Goal: Task Accomplishment & Management: Manage account settings

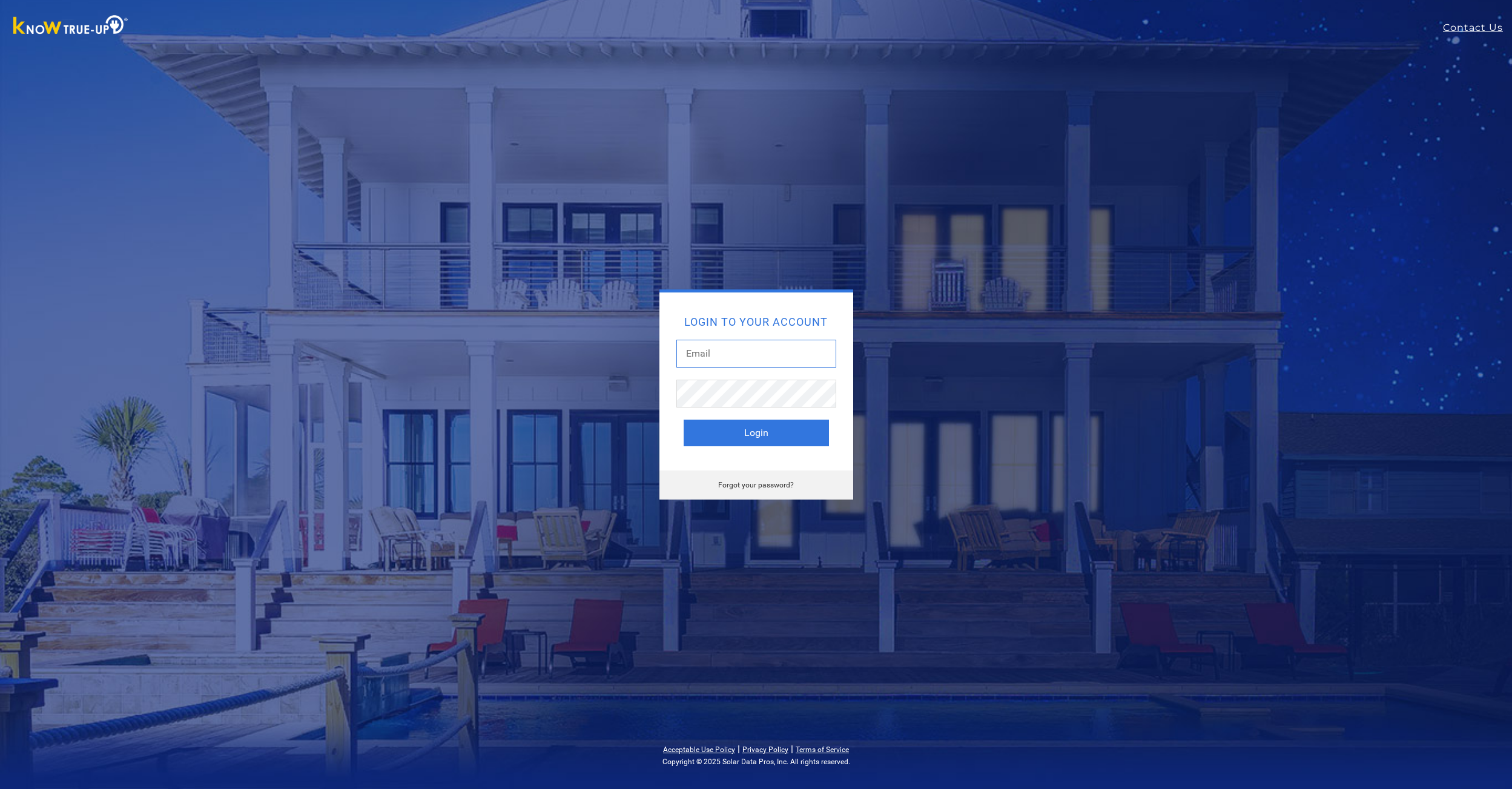
click at [736, 356] on input "text" at bounding box center [756, 354] width 160 height 28
type input "[EMAIL_ADDRESS][DOMAIN_NAME]"
click at [756, 426] on button "Login" at bounding box center [756, 433] width 146 height 27
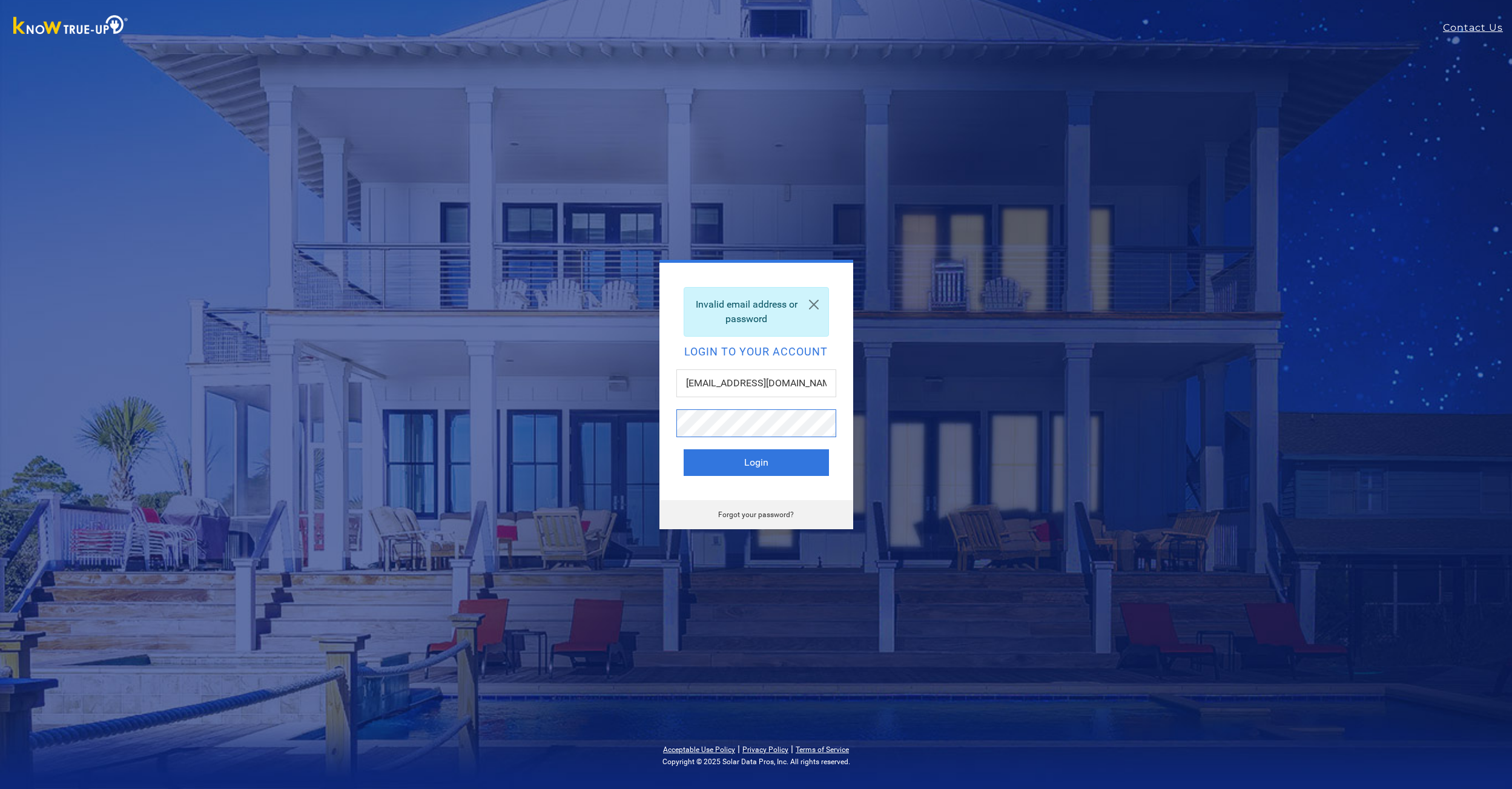
click at [625, 419] on div "Invalid email address or password Login to your account [EMAIL_ADDRESS][DOMAIN_…" at bounding box center [756, 395] width 533 height 269
click at [763, 459] on button "Login" at bounding box center [756, 463] width 146 height 27
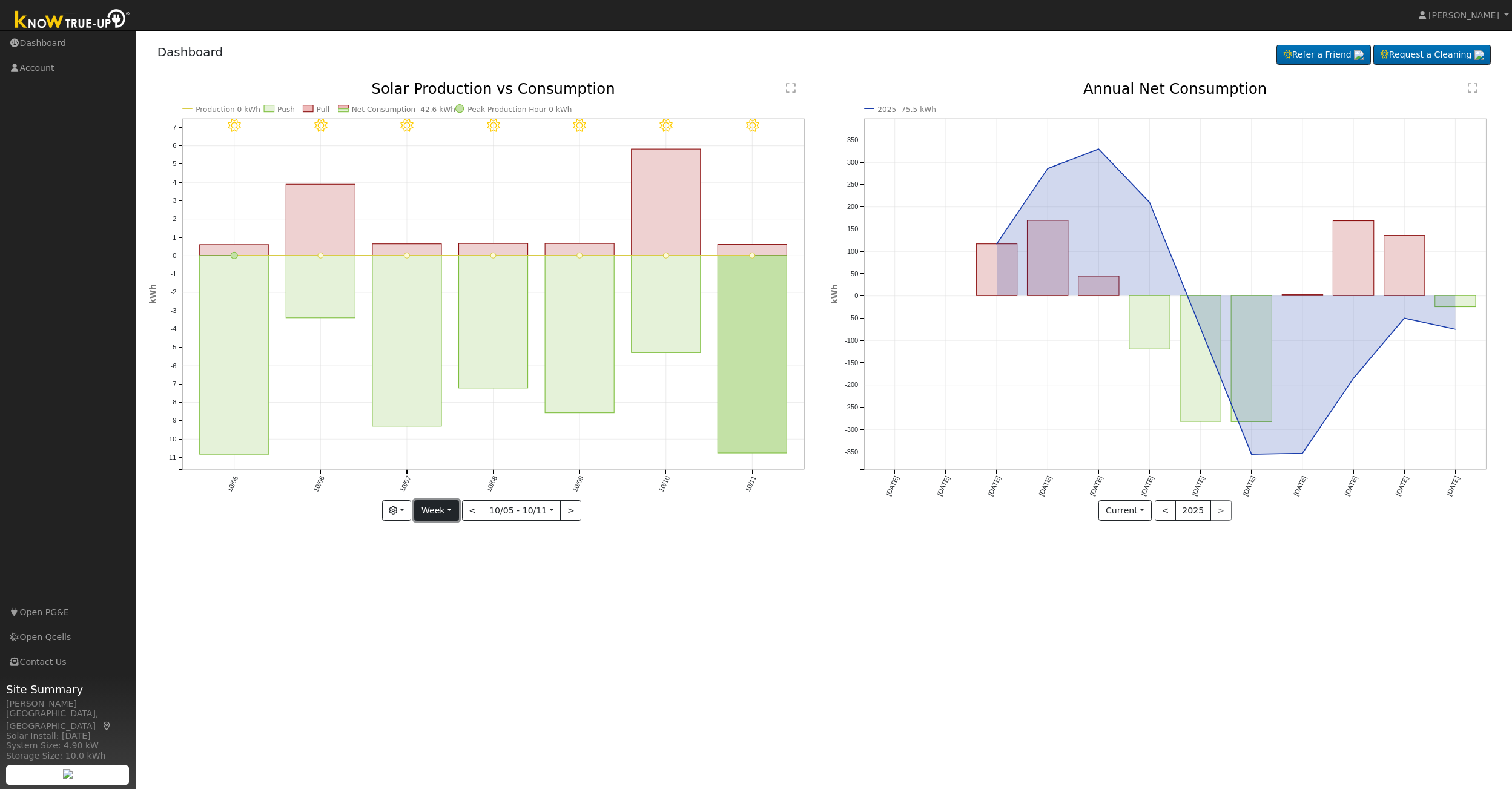
click at [455, 504] on button "Week" at bounding box center [436, 510] width 44 height 21
click at [472, 510] on button "<" at bounding box center [472, 510] width 21 height 21
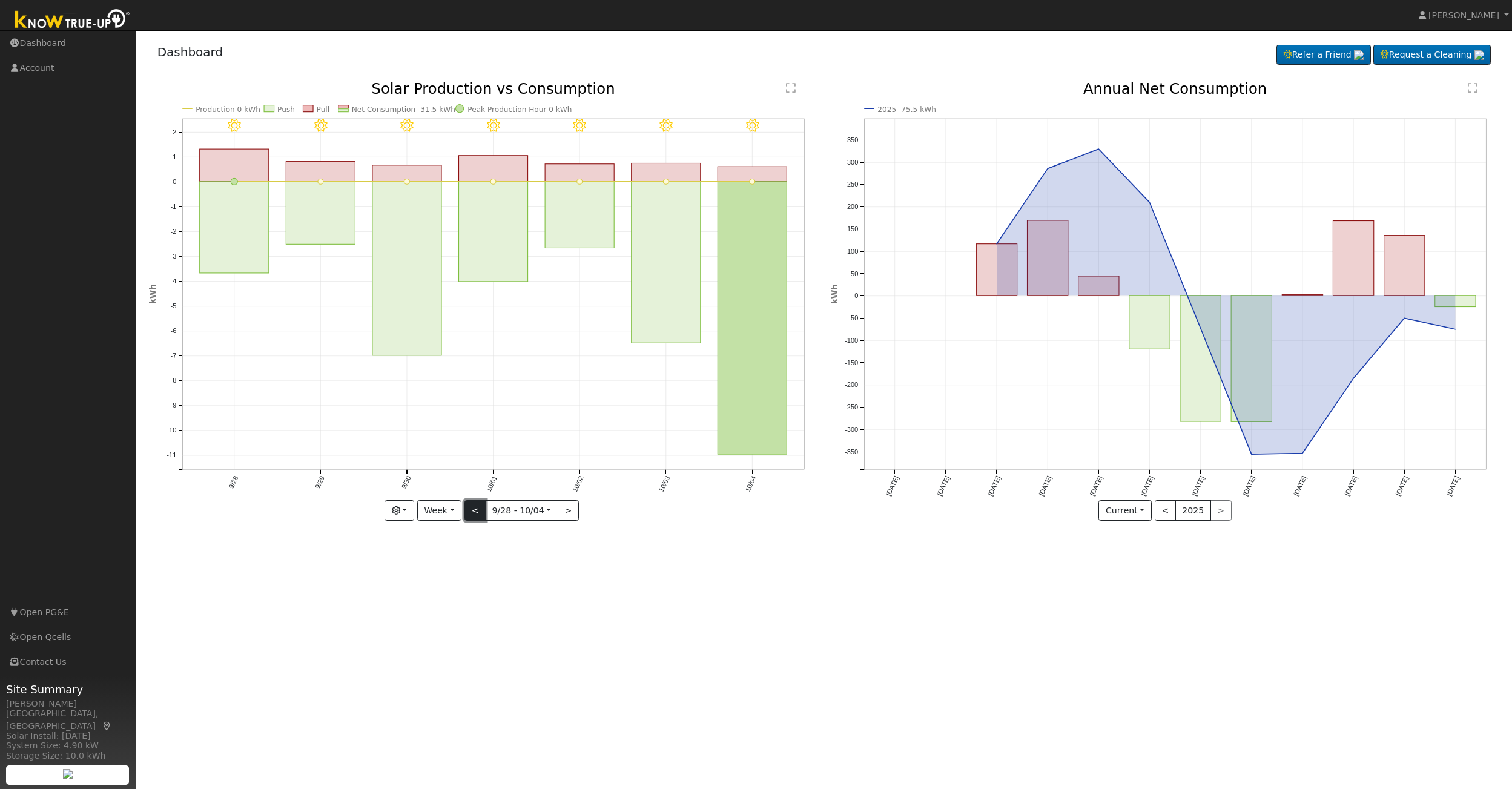
click at [472, 510] on button "<" at bounding box center [475, 510] width 21 height 21
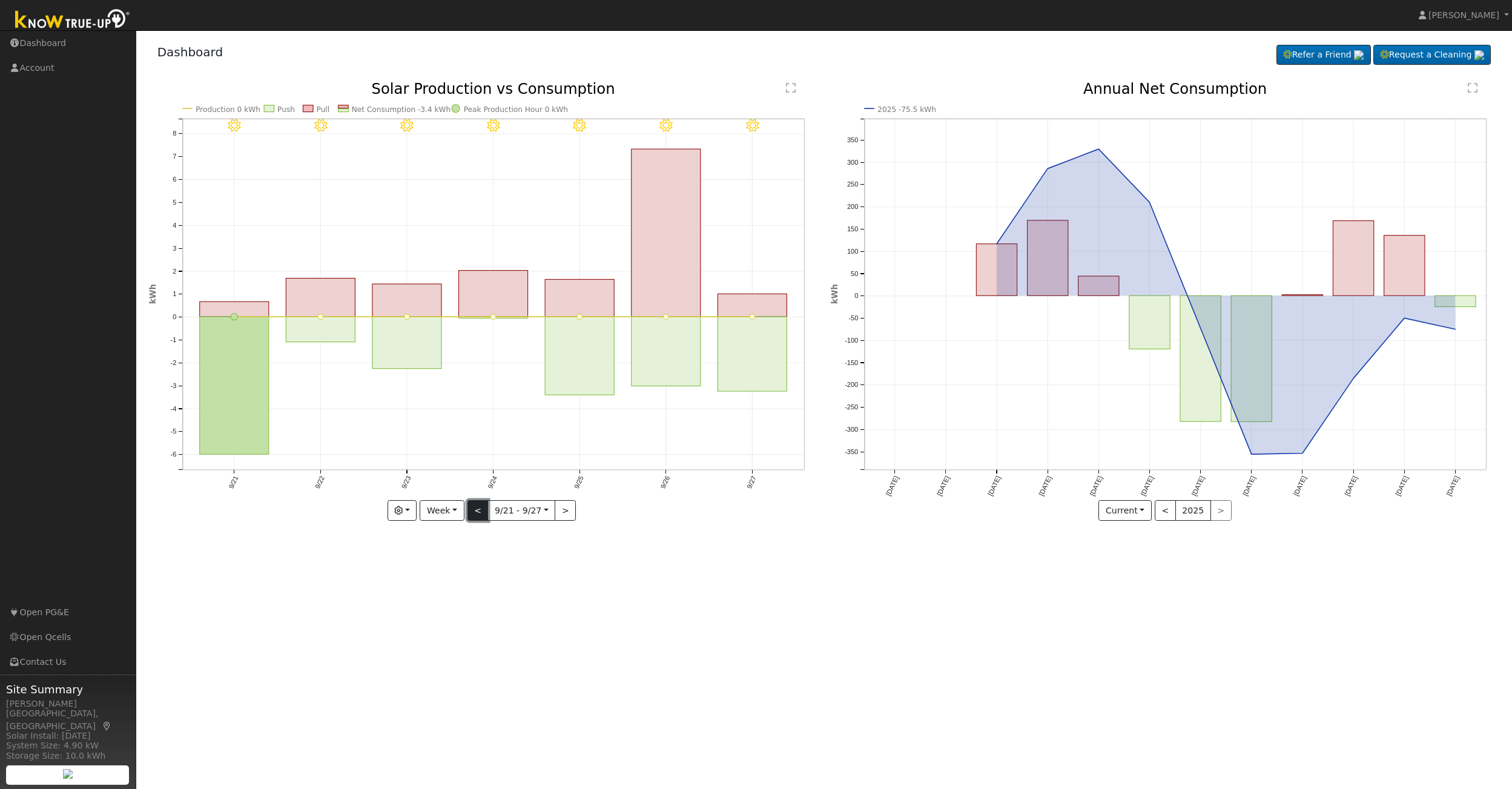
click at [472, 510] on button "<" at bounding box center [478, 510] width 21 height 21
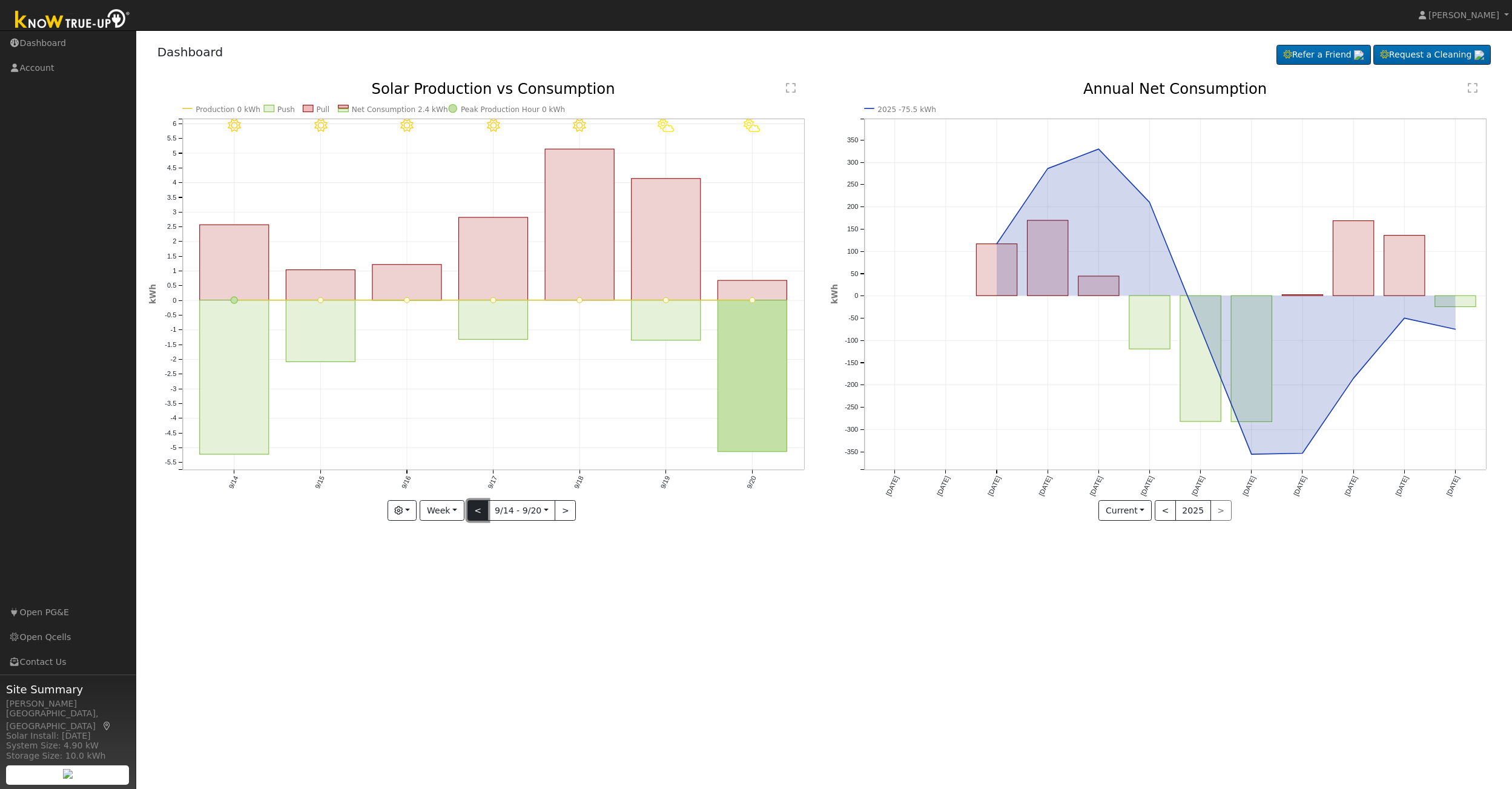
click at [472, 510] on button "<" at bounding box center [478, 510] width 21 height 21
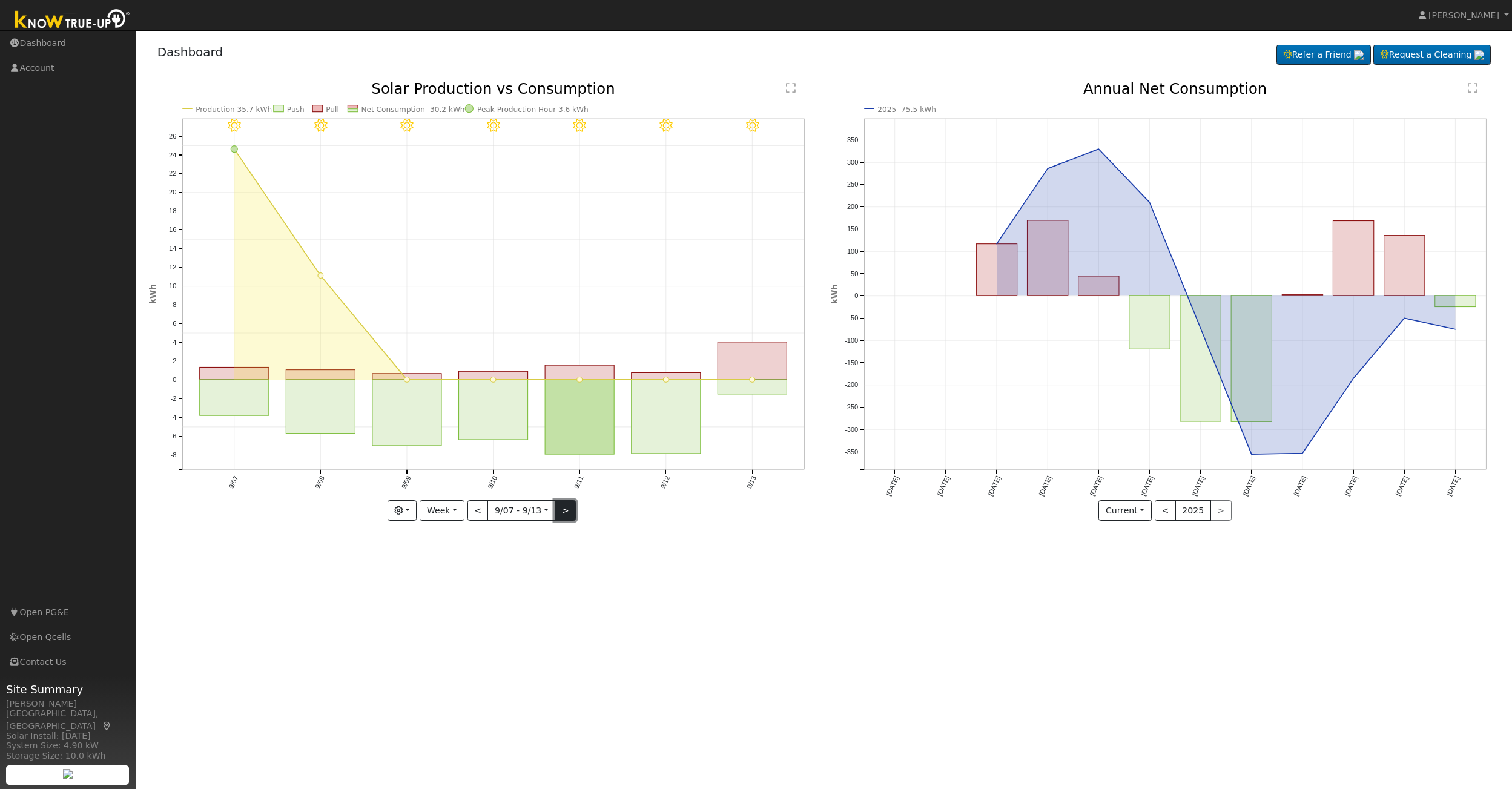
click at [560, 513] on button ">" at bounding box center [565, 510] width 21 height 21
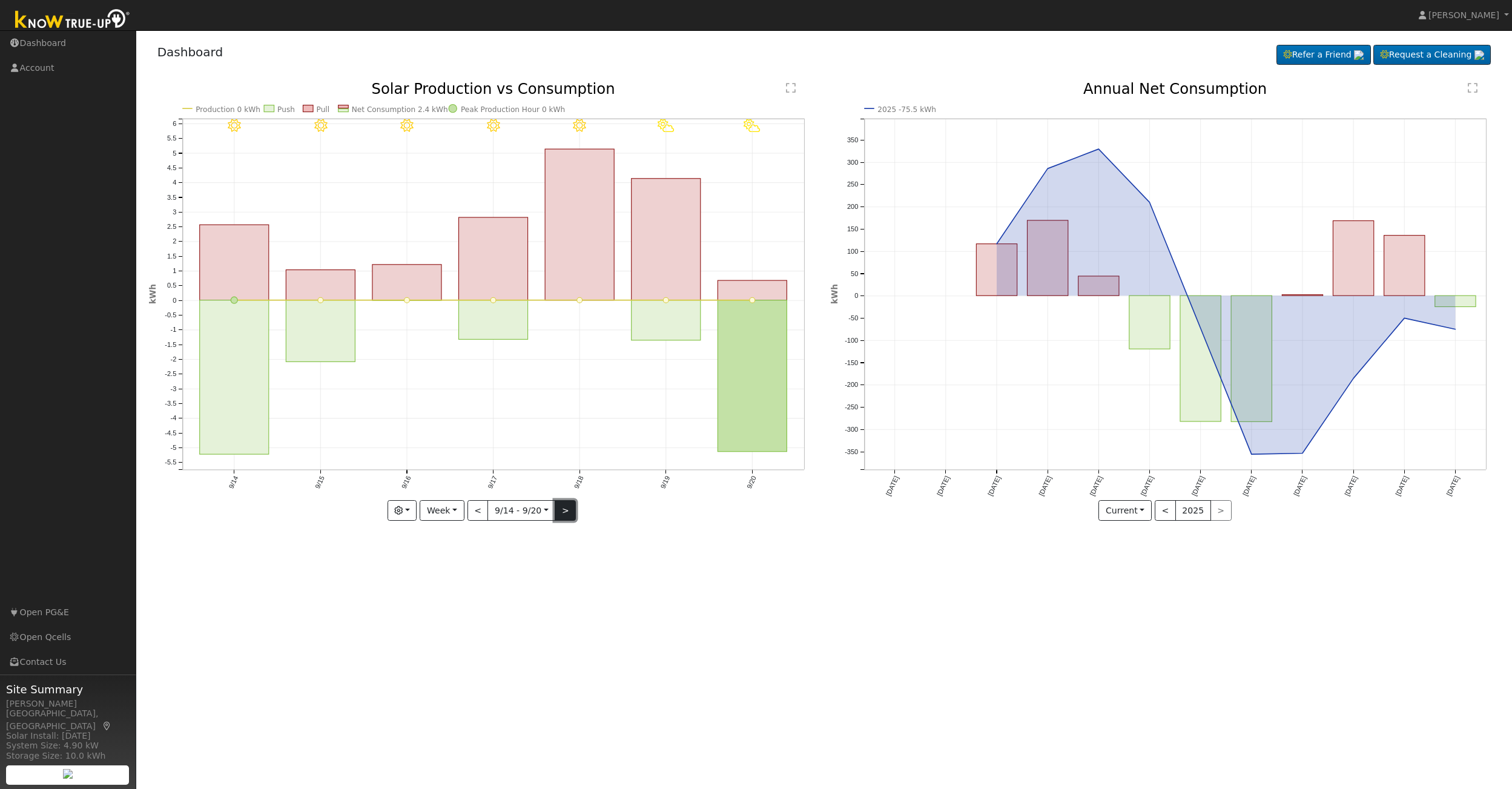
click at [560, 513] on button ">" at bounding box center [565, 510] width 21 height 21
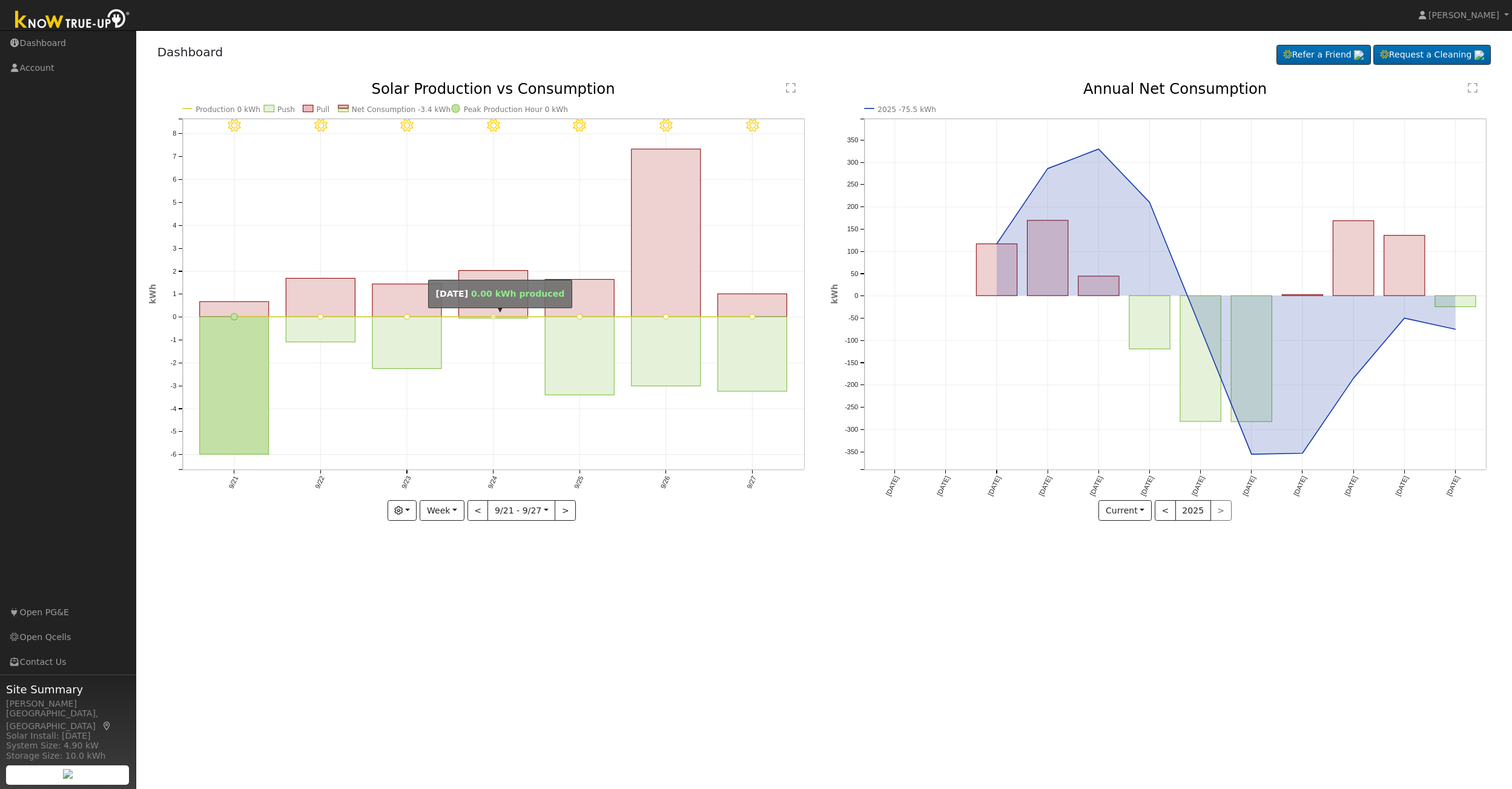
click at [492, 318] on circle "onclick=""" at bounding box center [493, 317] width 6 height 6
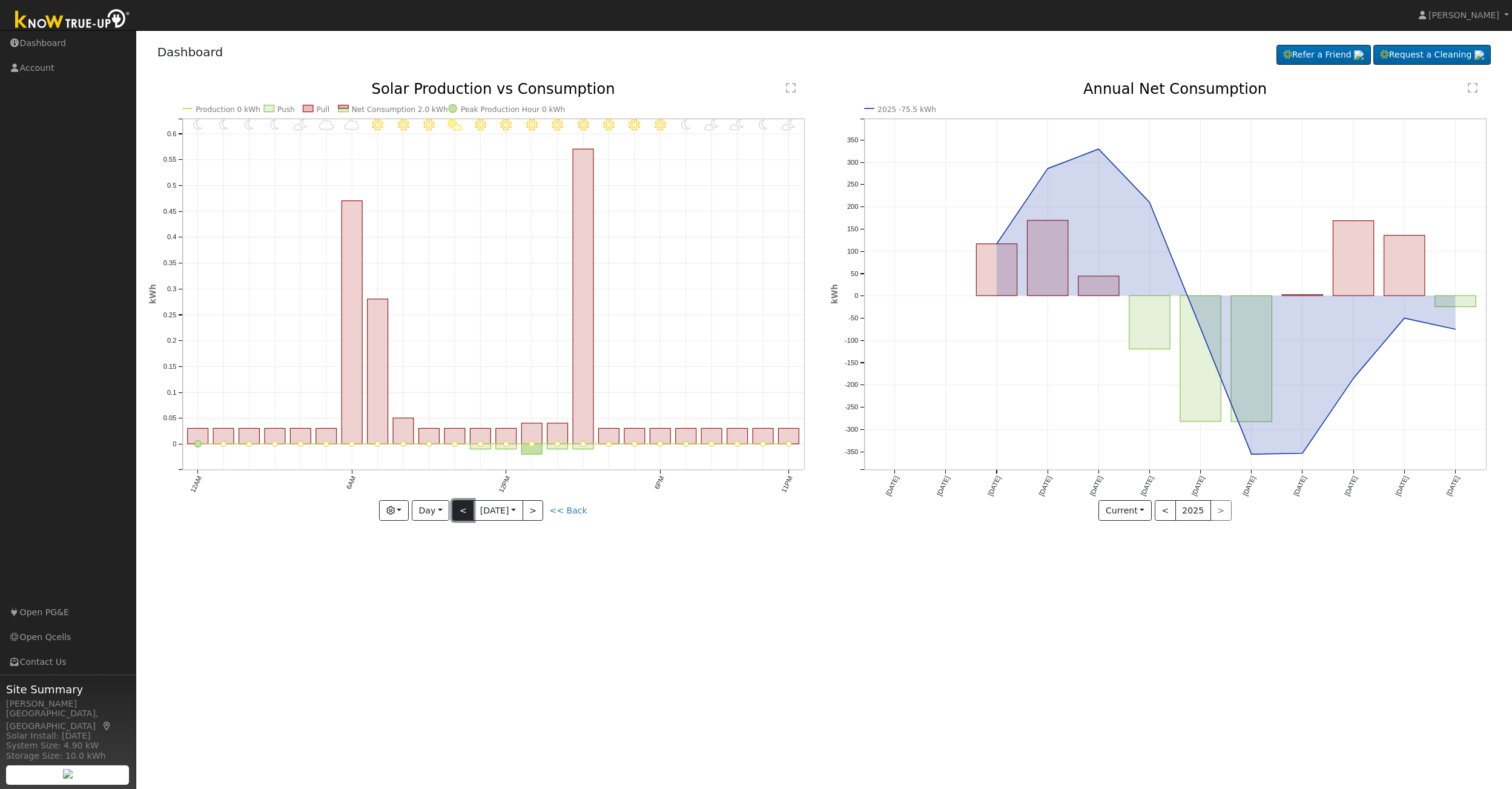
click at [460, 510] on button "<" at bounding box center [463, 510] width 21 height 21
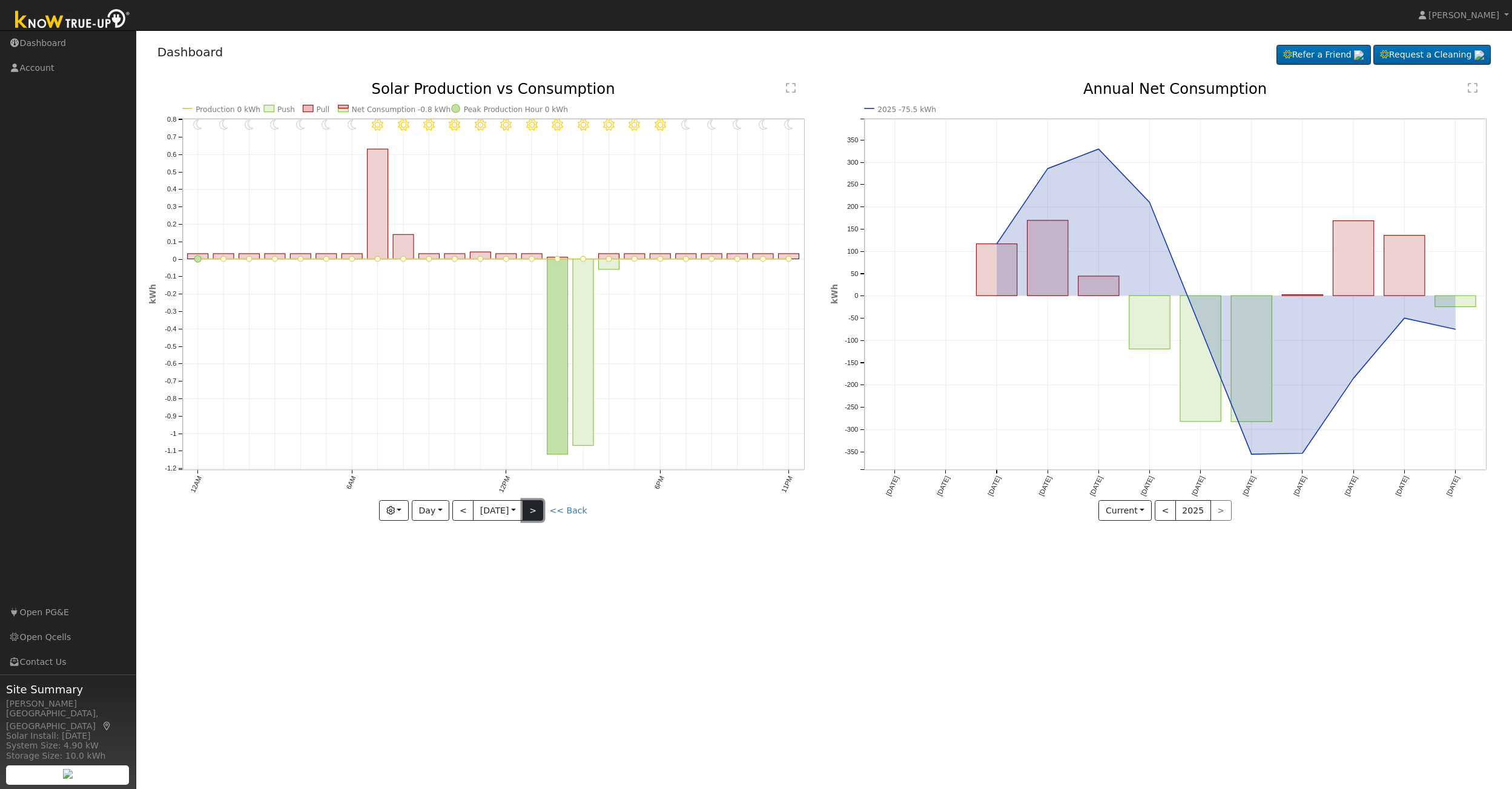
click at [544, 510] on button ">" at bounding box center [533, 510] width 21 height 21
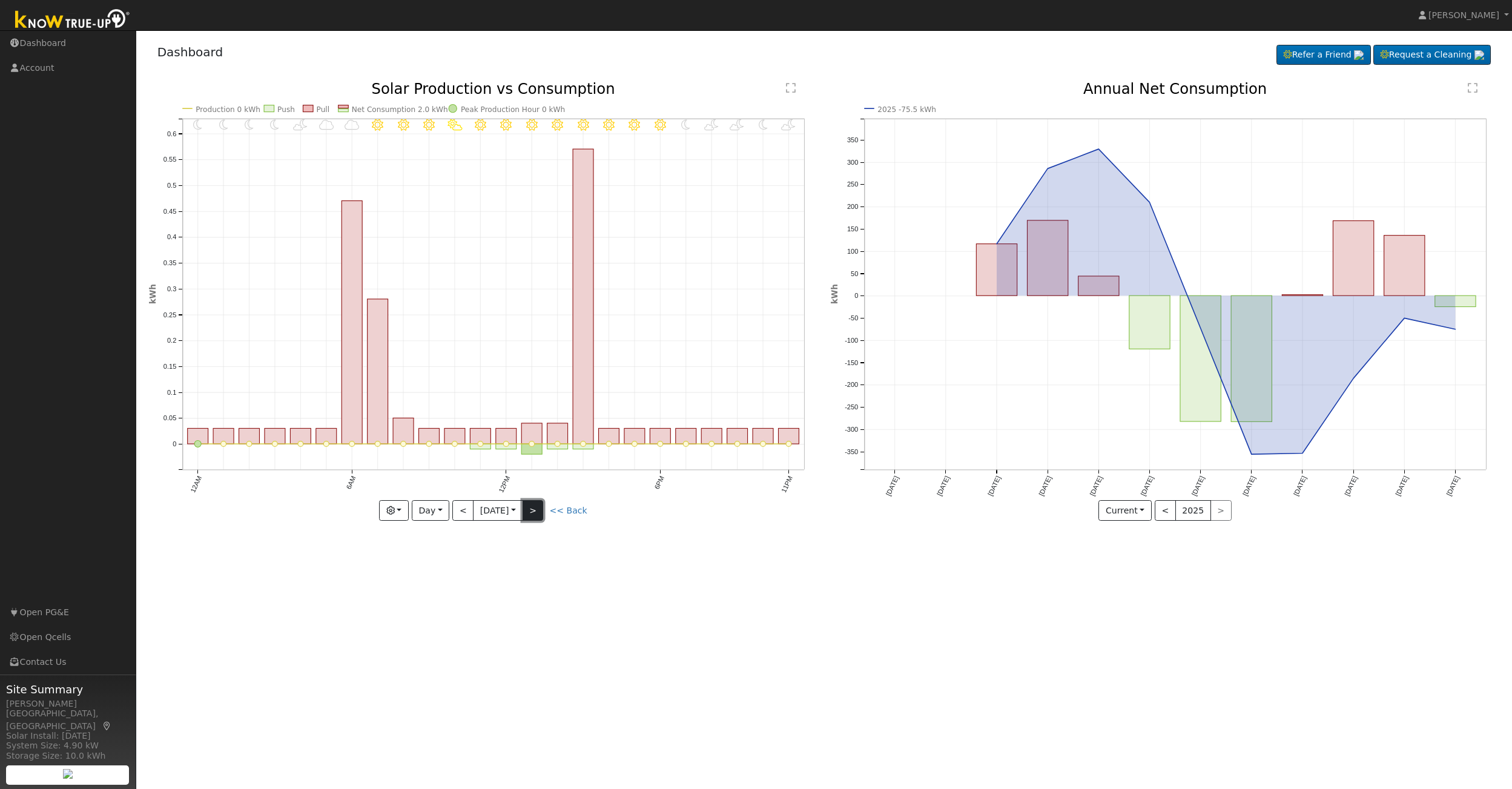
click at [544, 510] on button ">" at bounding box center [533, 510] width 21 height 21
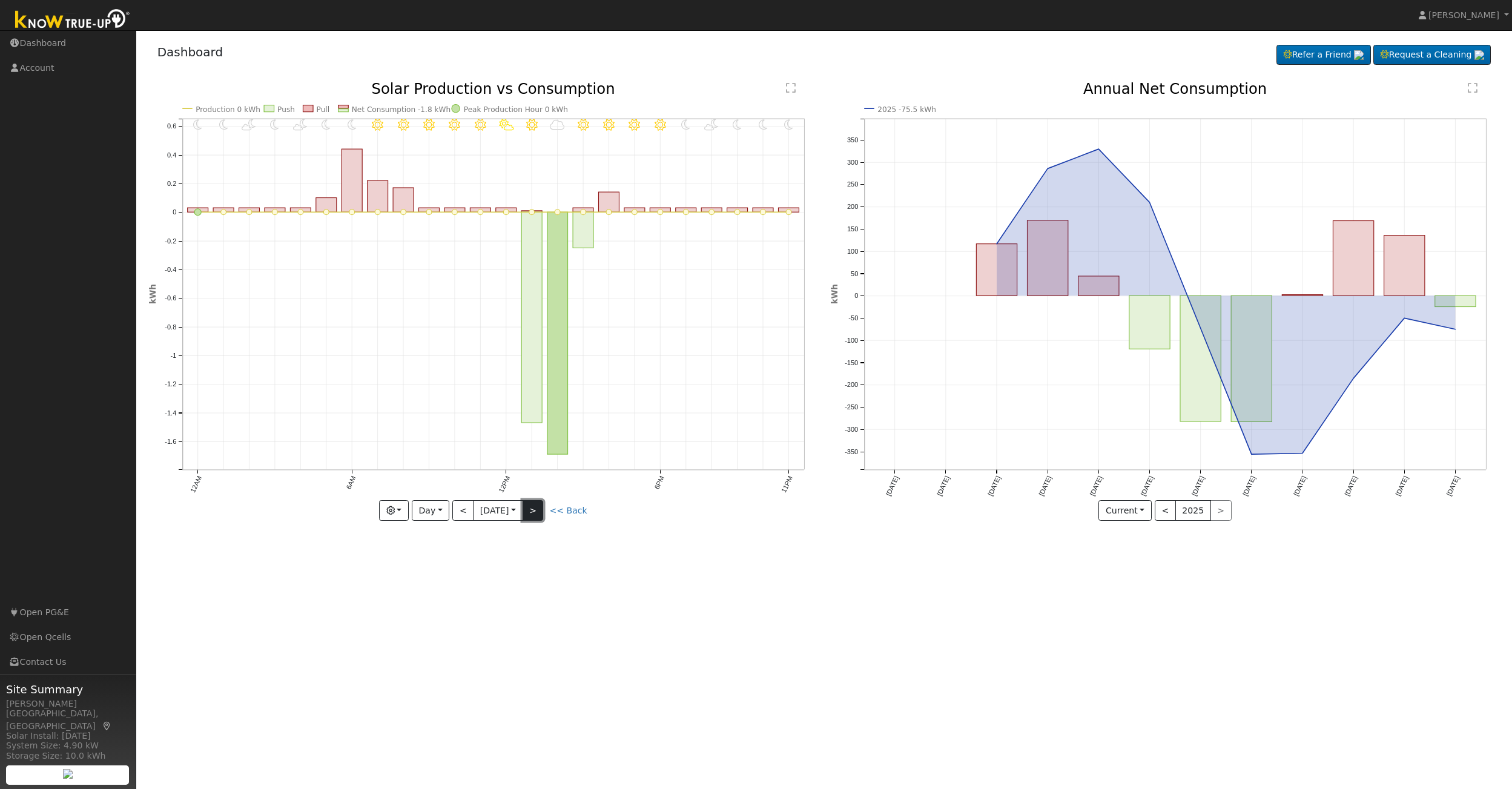
click at [544, 510] on button ">" at bounding box center [533, 510] width 21 height 21
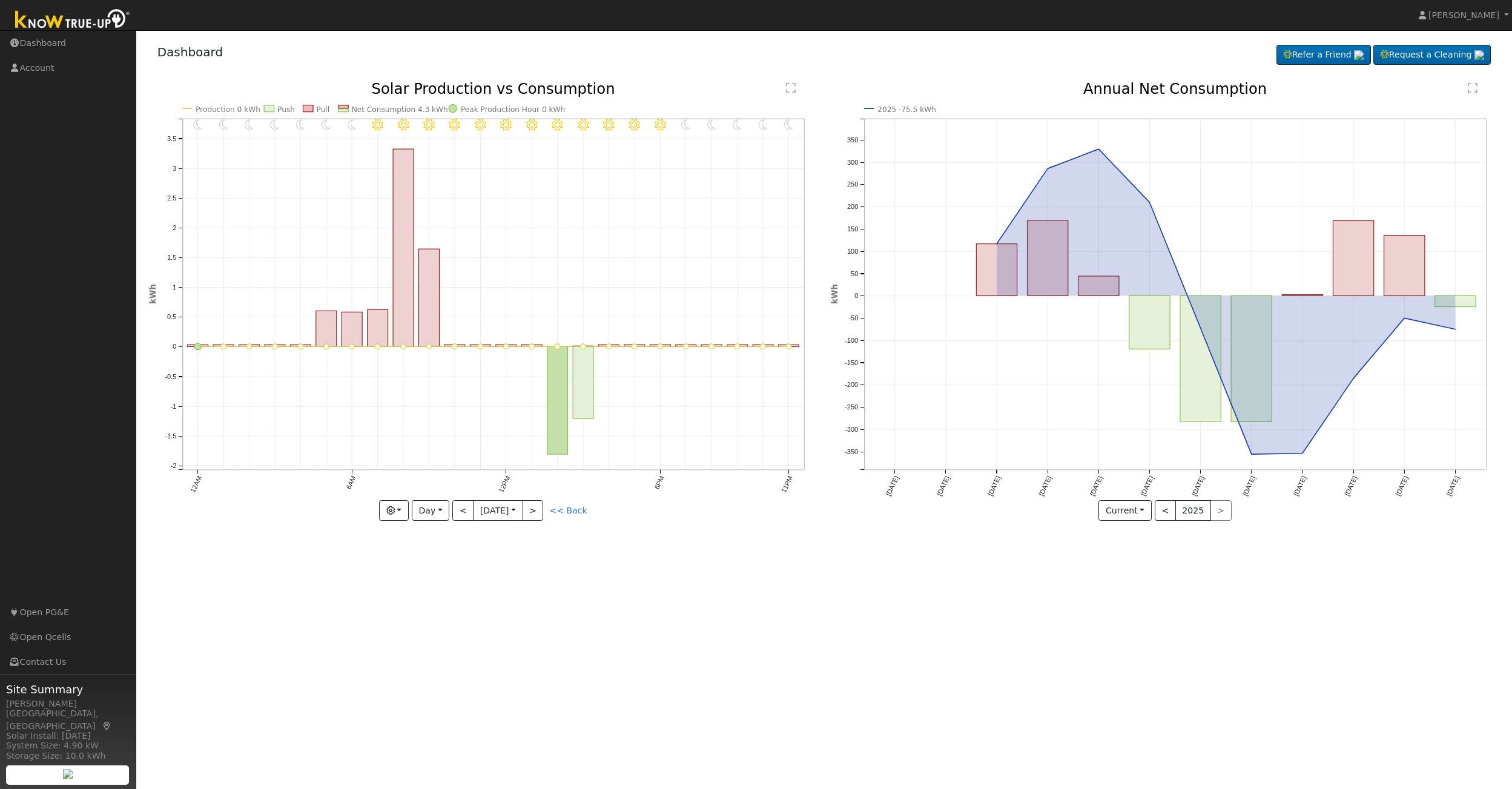
click at [208, 109] on text "Production 0 kWh" at bounding box center [228, 110] width 65 height 9
click at [209, 110] on text "Production 0 kWh" at bounding box center [228, 110] width 65 height 9
click at [187, 110] on icon "11PM - Clear 10PM - Clear 9PM - Clear 8PM - Clear 7PM - Clear 6PM - Clear 5PM -…" at bounding box center [483, 305] width 669 height 447
click at [214, 107] on text "Production 0 kWh" at bounding box center [228, 110] width 65 height 9
click at [199, 114] on icon "11PM - Clear 10PM - Clear 9PM - Clear 8PM - Clear 7PM - Clear 6PM - Clear 5PM -…" at bounding box center [483, 305] width 669 height 447
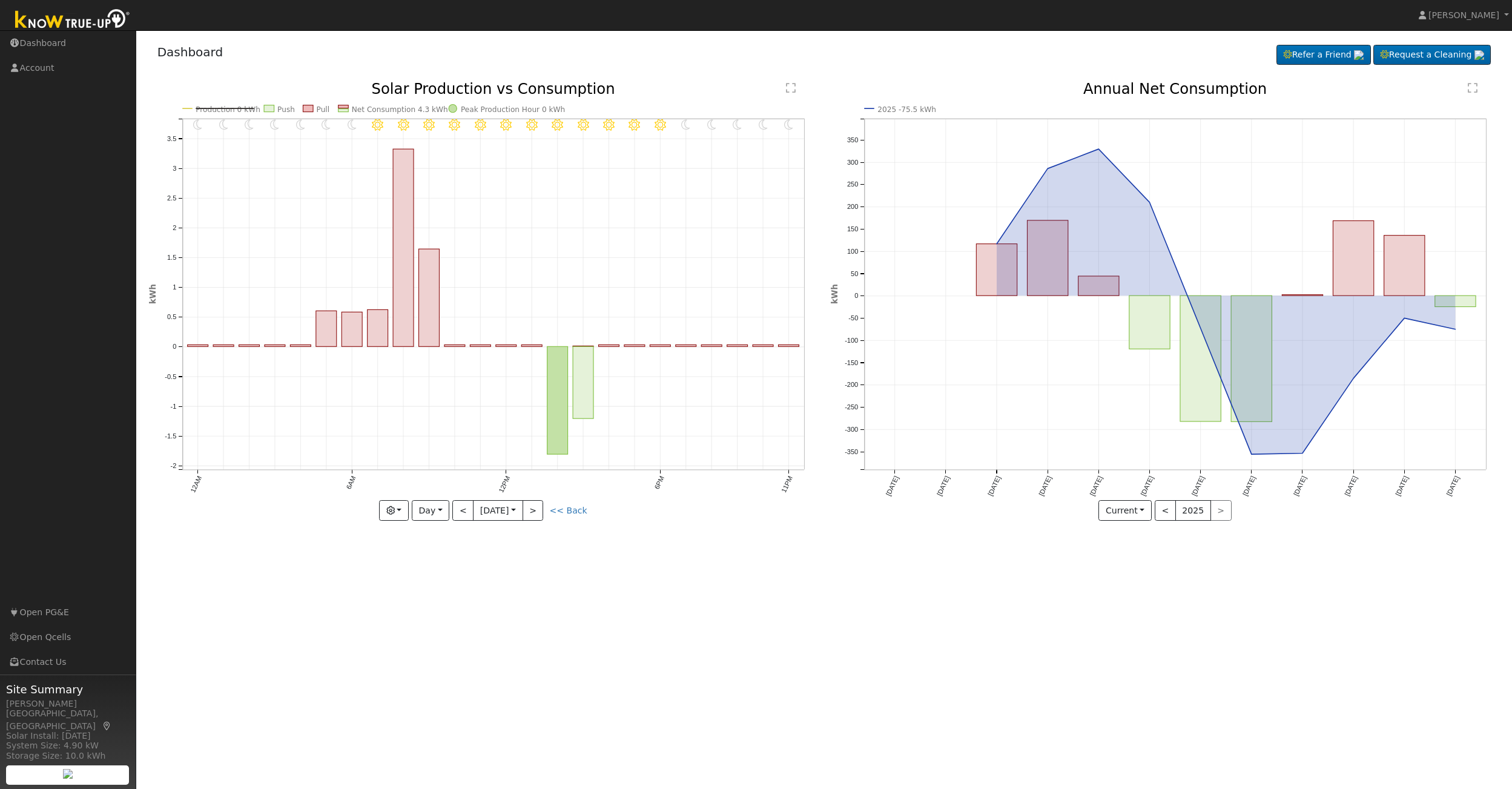
click at [187, 108] on line at bounding box center [187, 108] width 10 height 0
click at [540, 514] on button ">" at bounding box center [533, 510] width 21 height 21
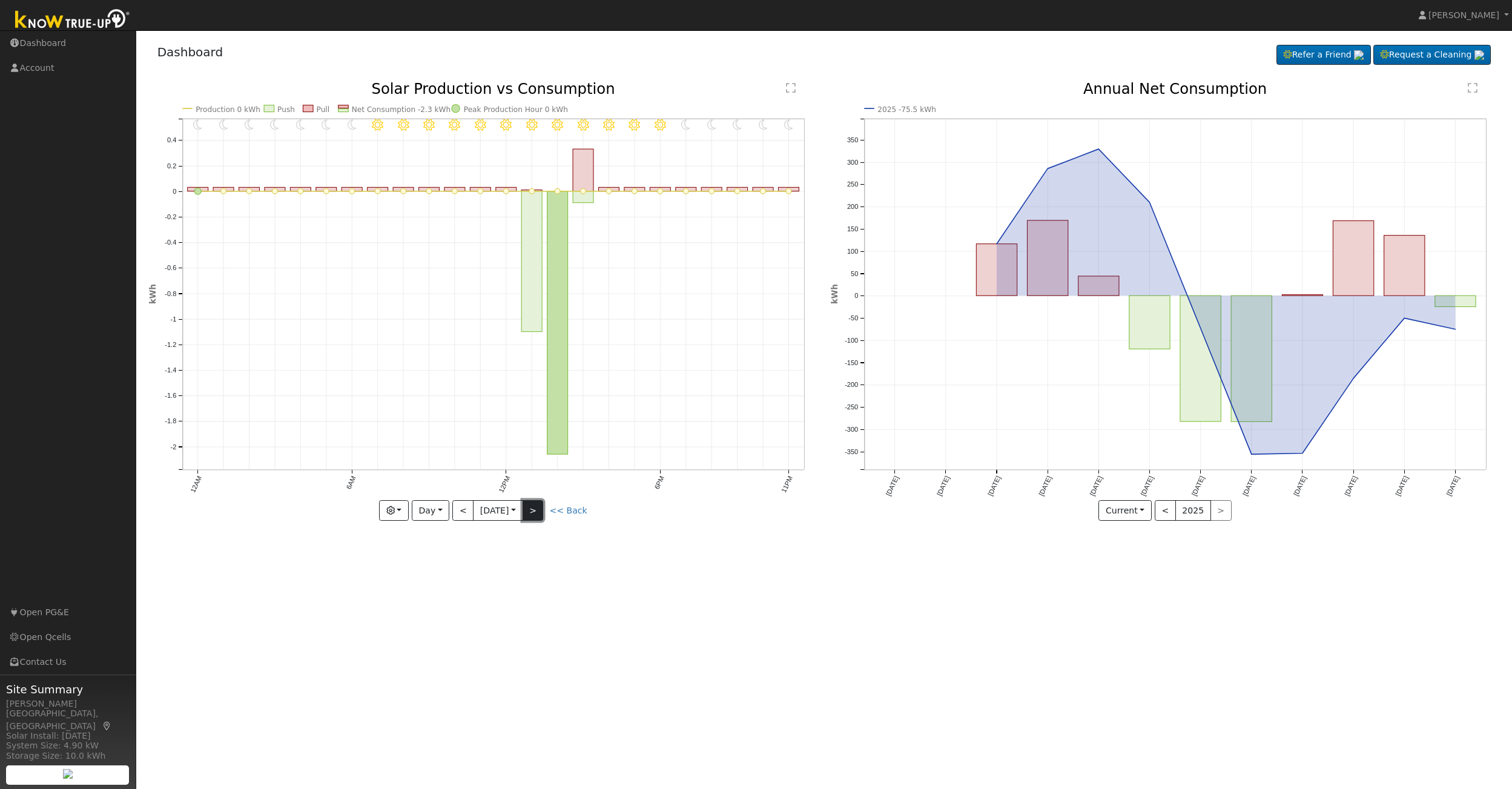
click at [540, 514] on button ">" at bounding box center [533, 510] width 21 height 21
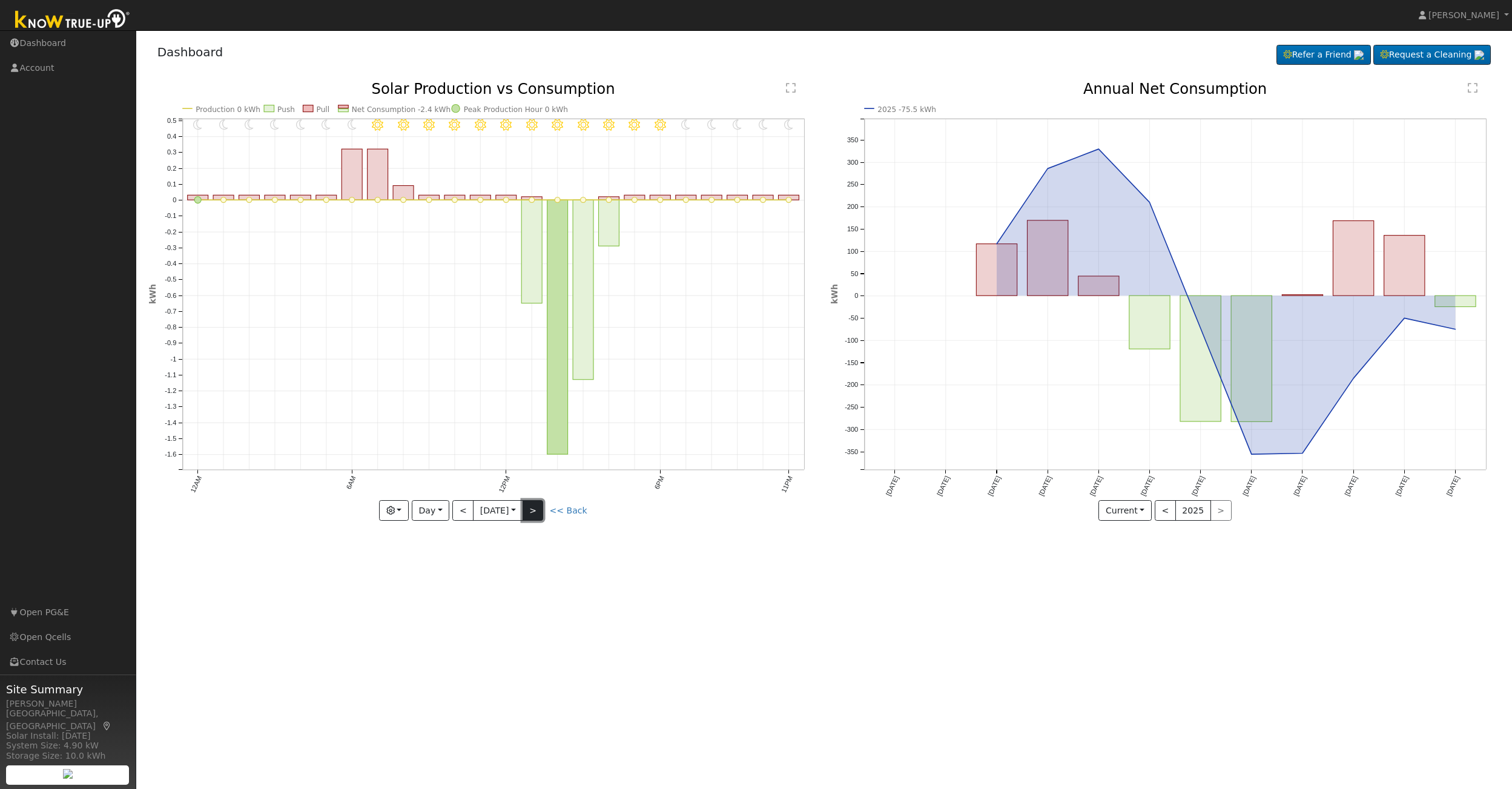
click at [540, 514] on button ">" at bounding box center [533, 510] width 21 height 21
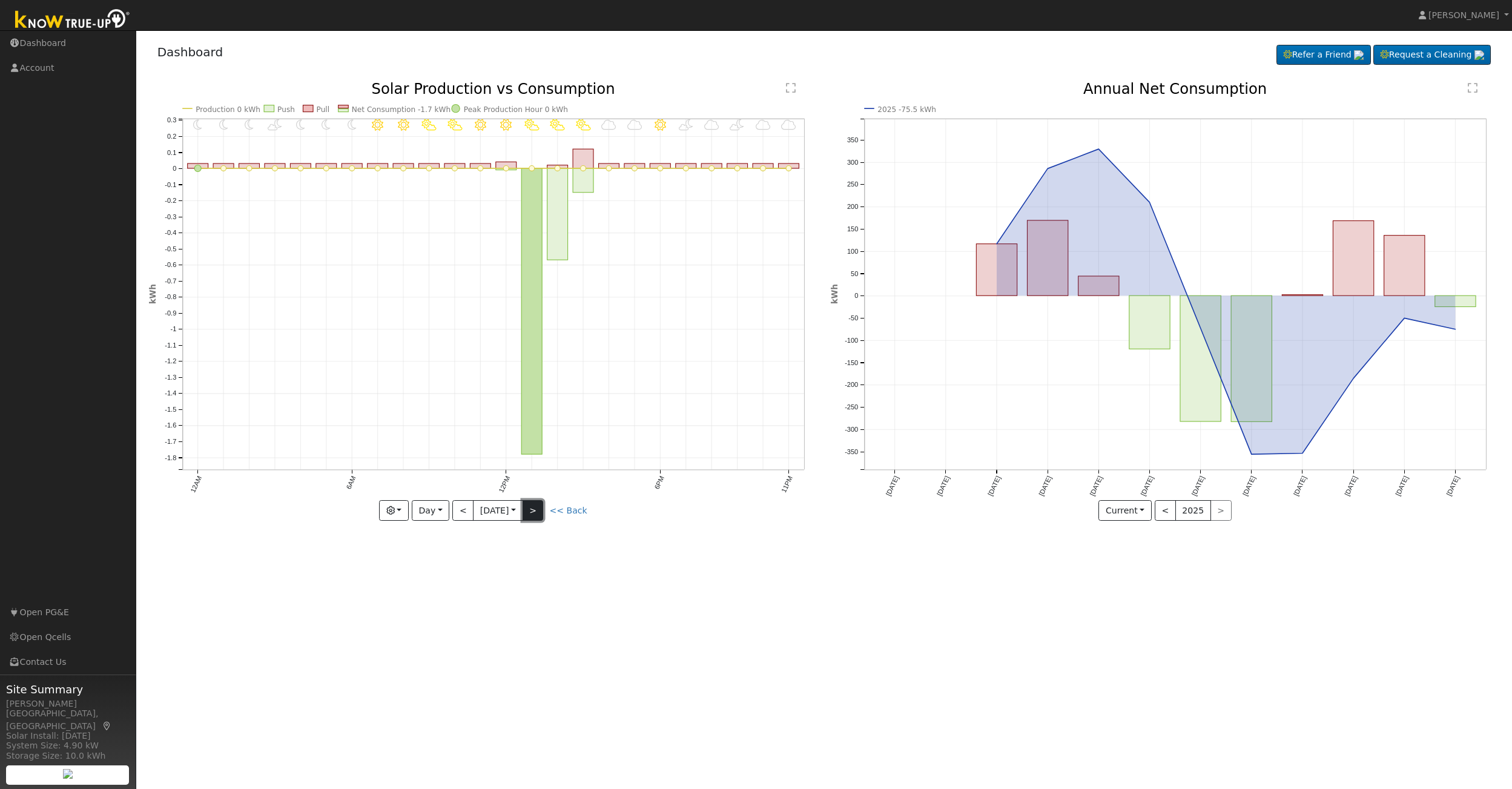
click at [540, 514] on button ">" at bounding box center [533, 510] width 21 height 21
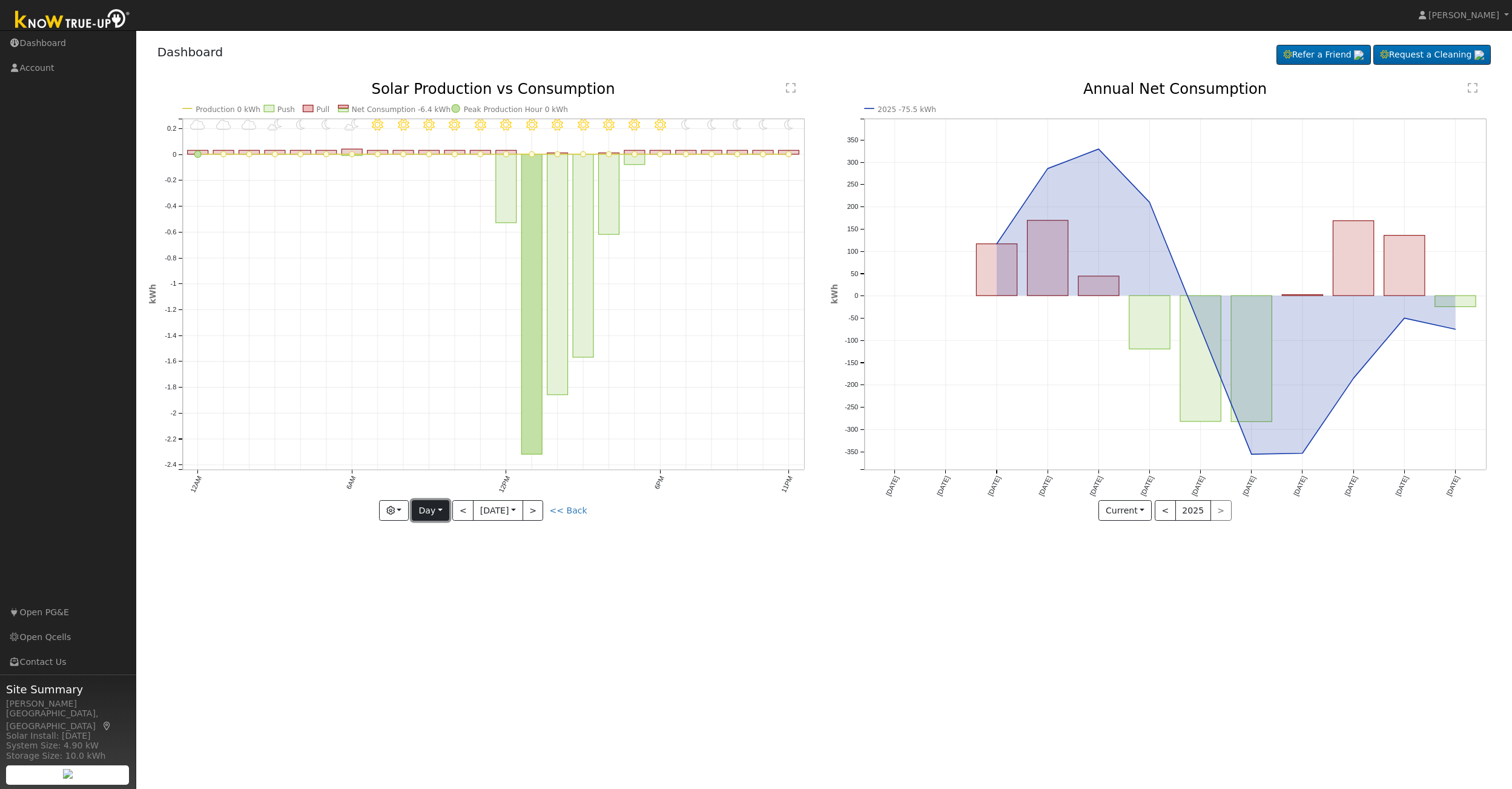
click at [439, 510] on button "Day" at bounding box center [430, 510] width 37 height 21
click at [439, 568] on link "Month" at bounding box center [455, 570] width 84 height 17
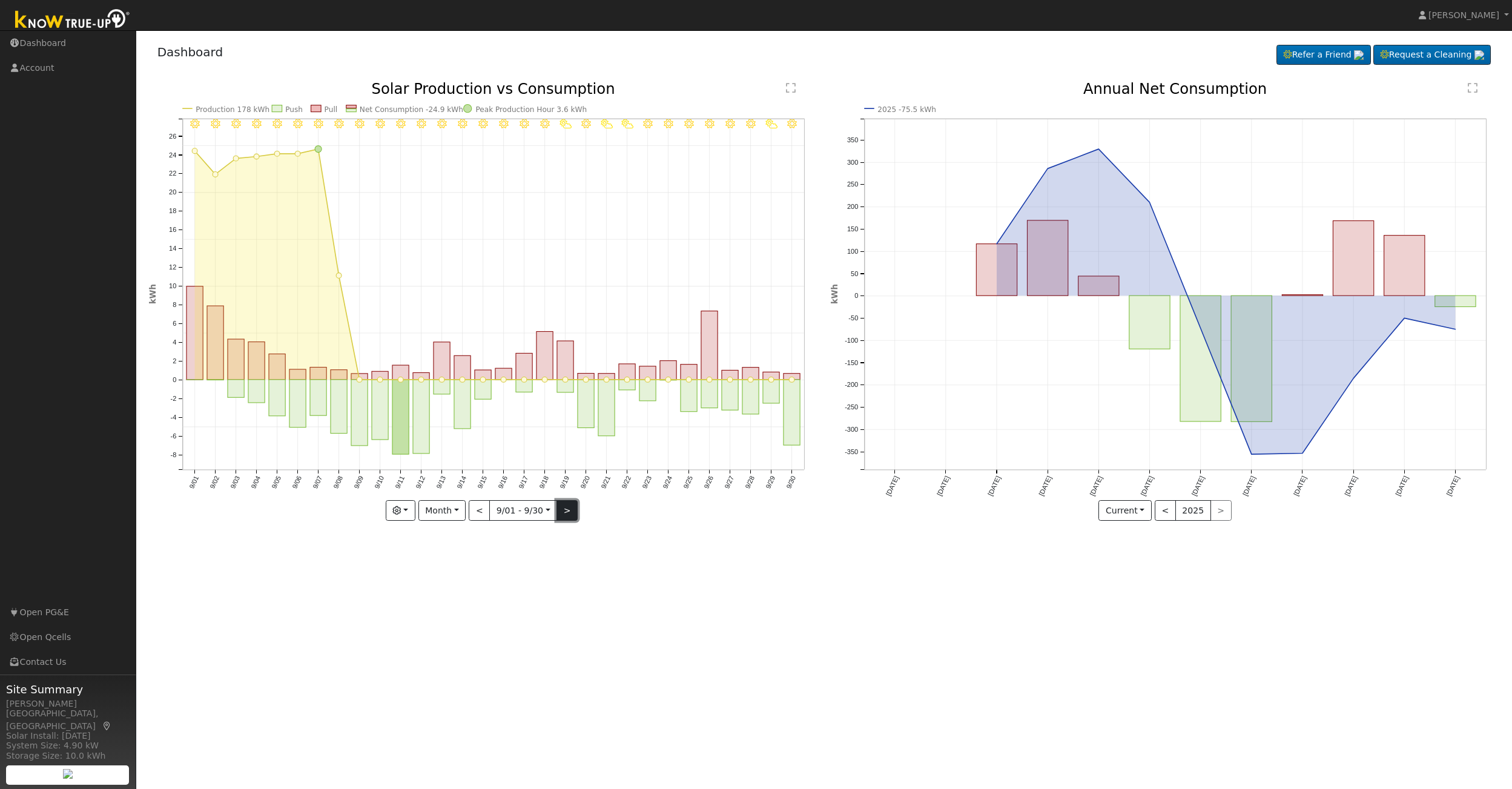
click at [567, 508] on button ">" at bounding box center [567, 510] width 21 height 21
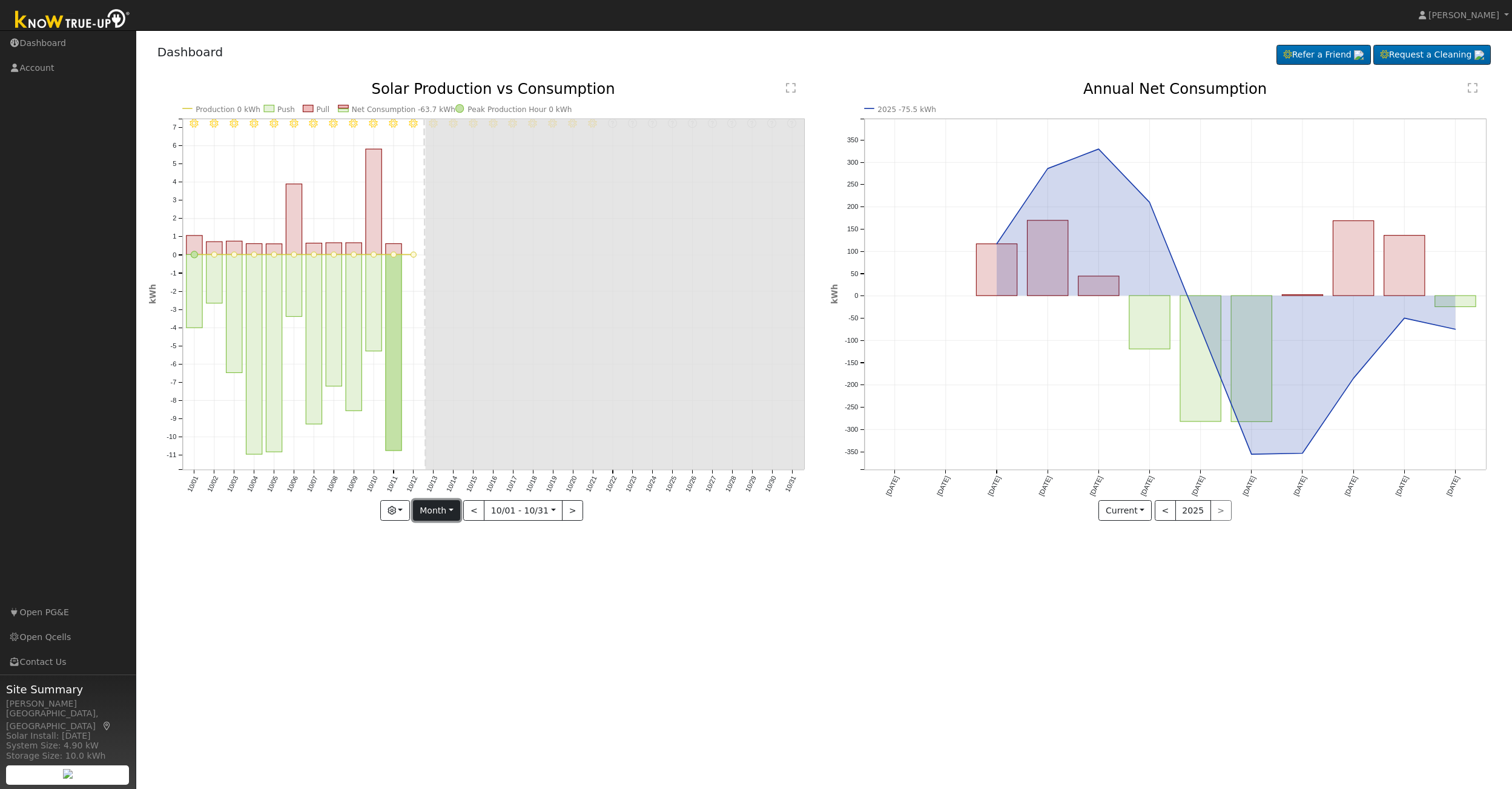
click at [452, 508] on button "Month" at bounding box center [437, 510] width 48 height 21
click at [442, 544] on link "Week" at bounding box center [456, 553] width 84 height 17
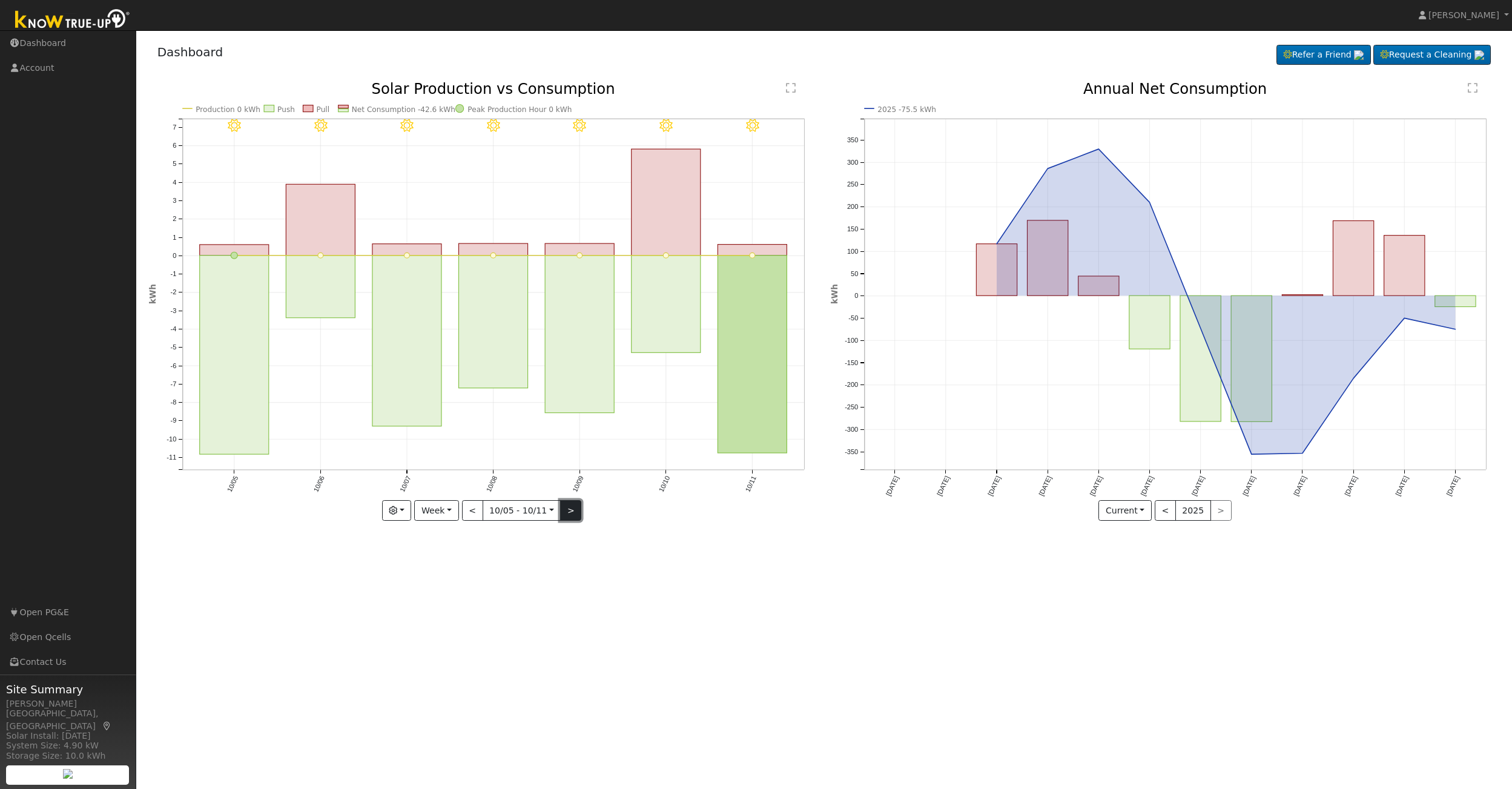
click at [570, 512] on button ">" at bounding box center [570, 510] width 21 height 21
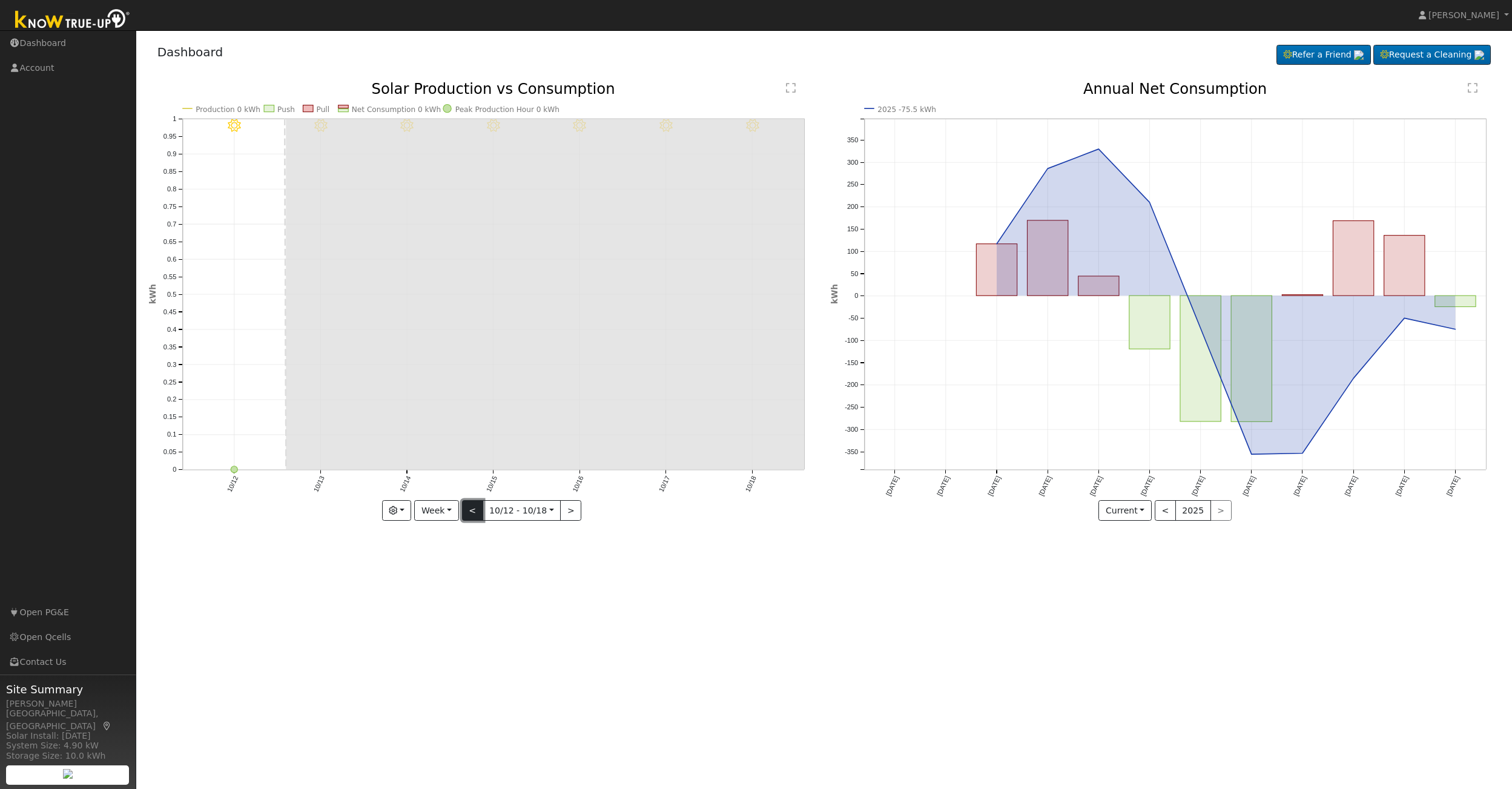
click at [477, 515] on button "<" at bounding box center [472, 510] width 21 height 21
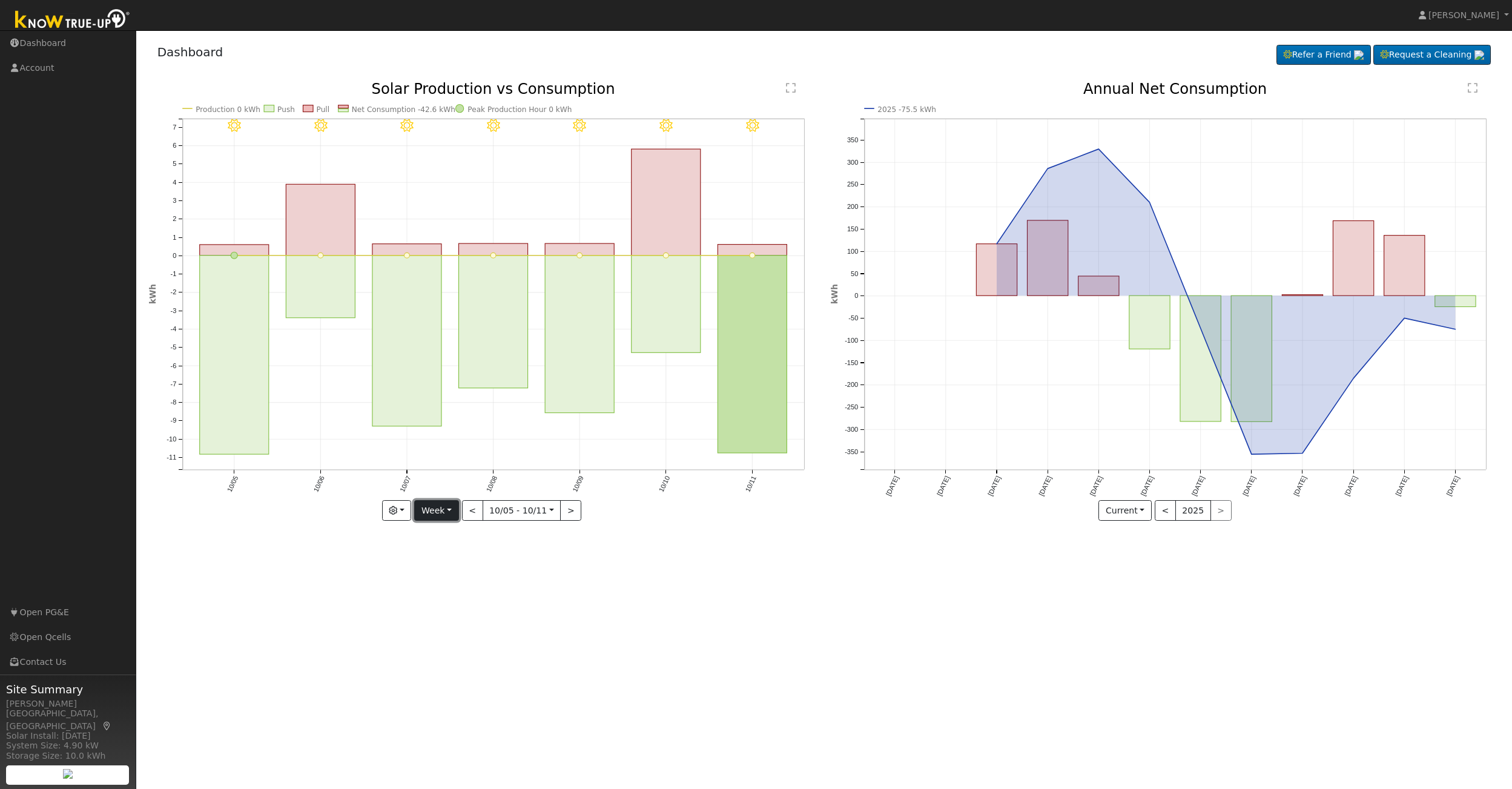
click at [450, 511] on button "Week" at bounding box center [436, 510] width 44 height 21
click at [449, 563] on link "Month" at bounding box center [457, 570] width 84 height 17
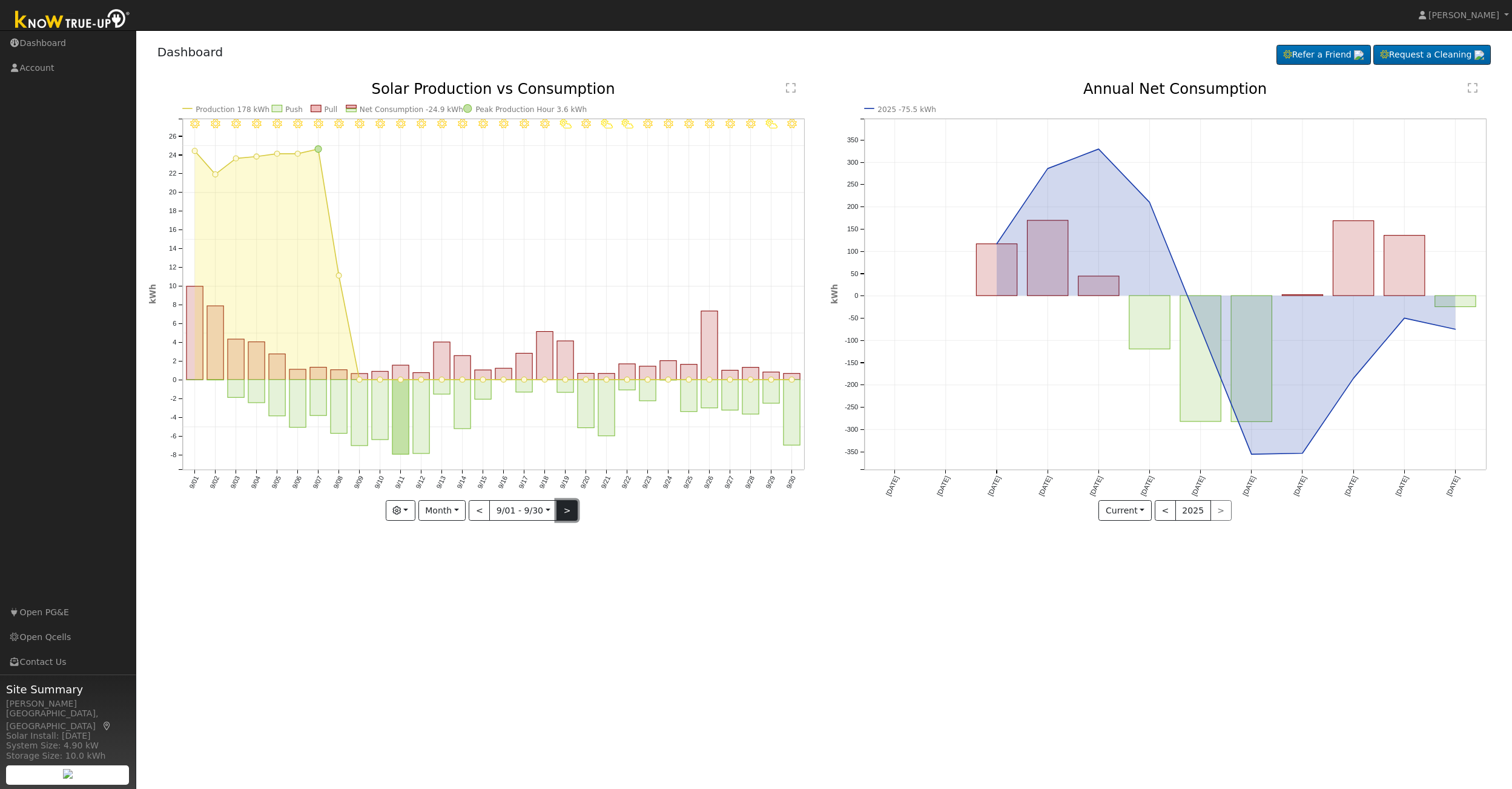
click at [563, 512] on button ">" at bounding box center [567, 510] width 21 height 21
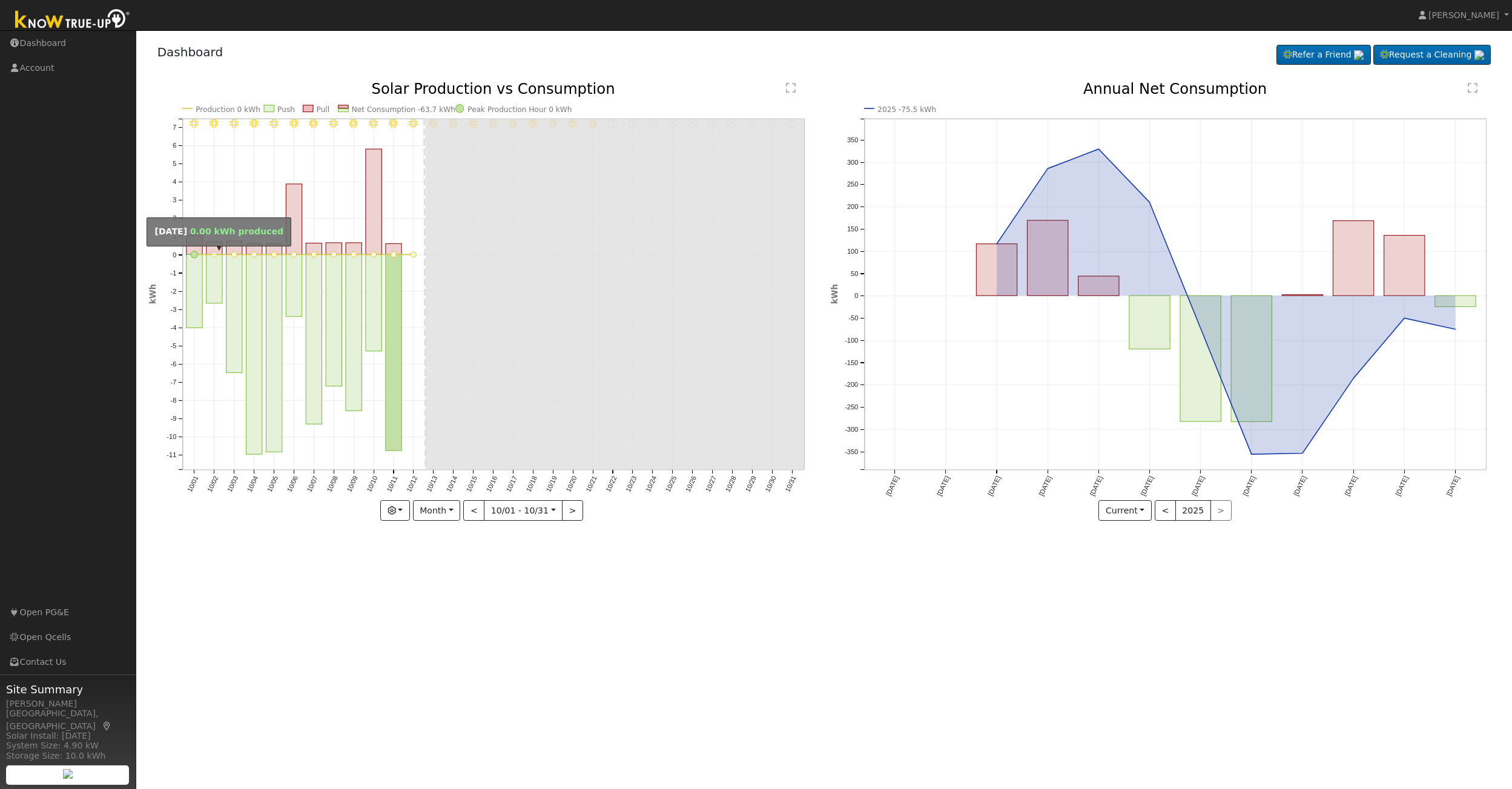
click at [214, 255] on circle "onclick=""" at bounding box center [214, 255] width 6 height 6
type input "2025-10-02"
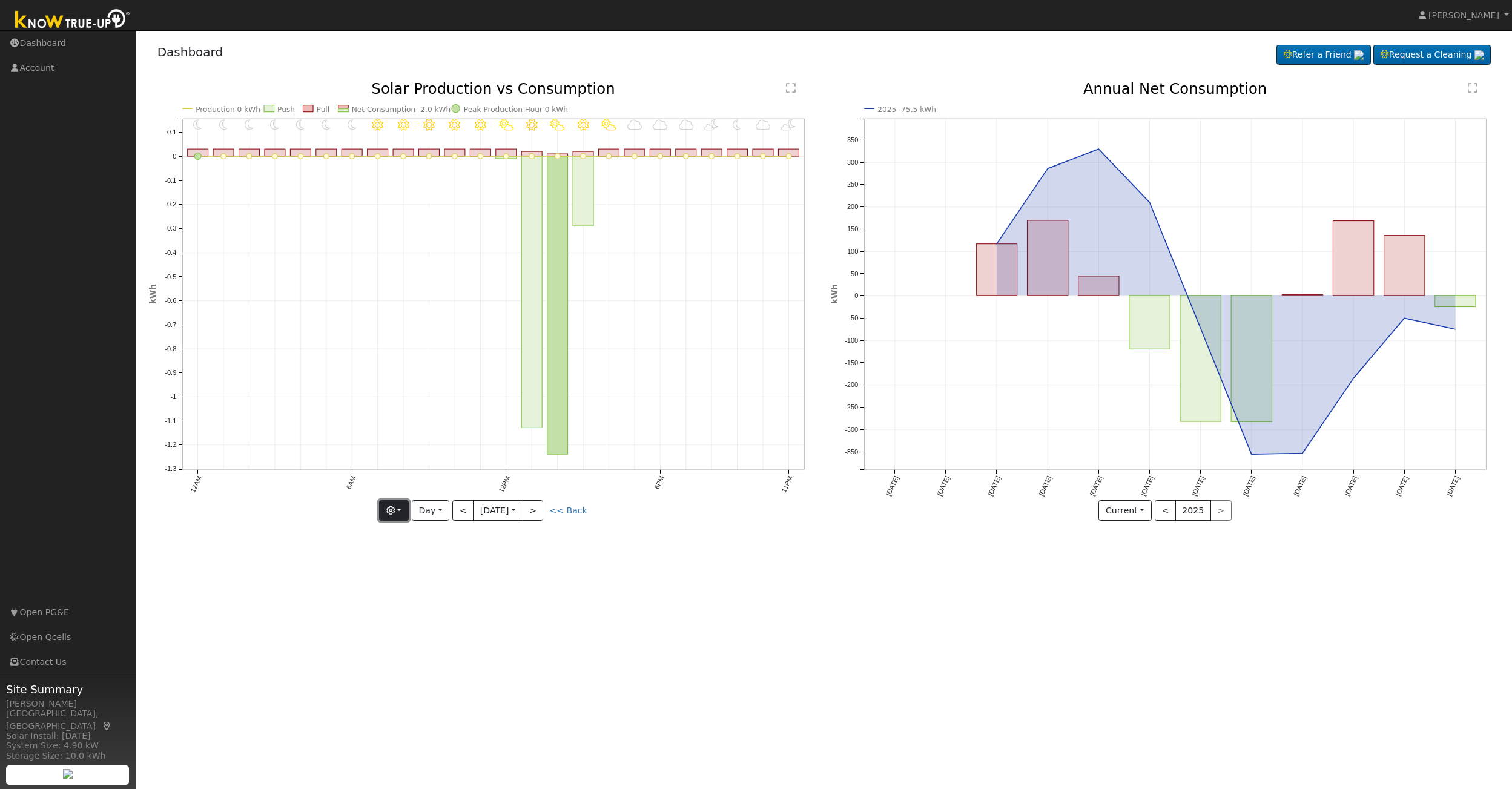
click at [393, 515] on button "button" at bounding box center [393, 510] width 29 height 21
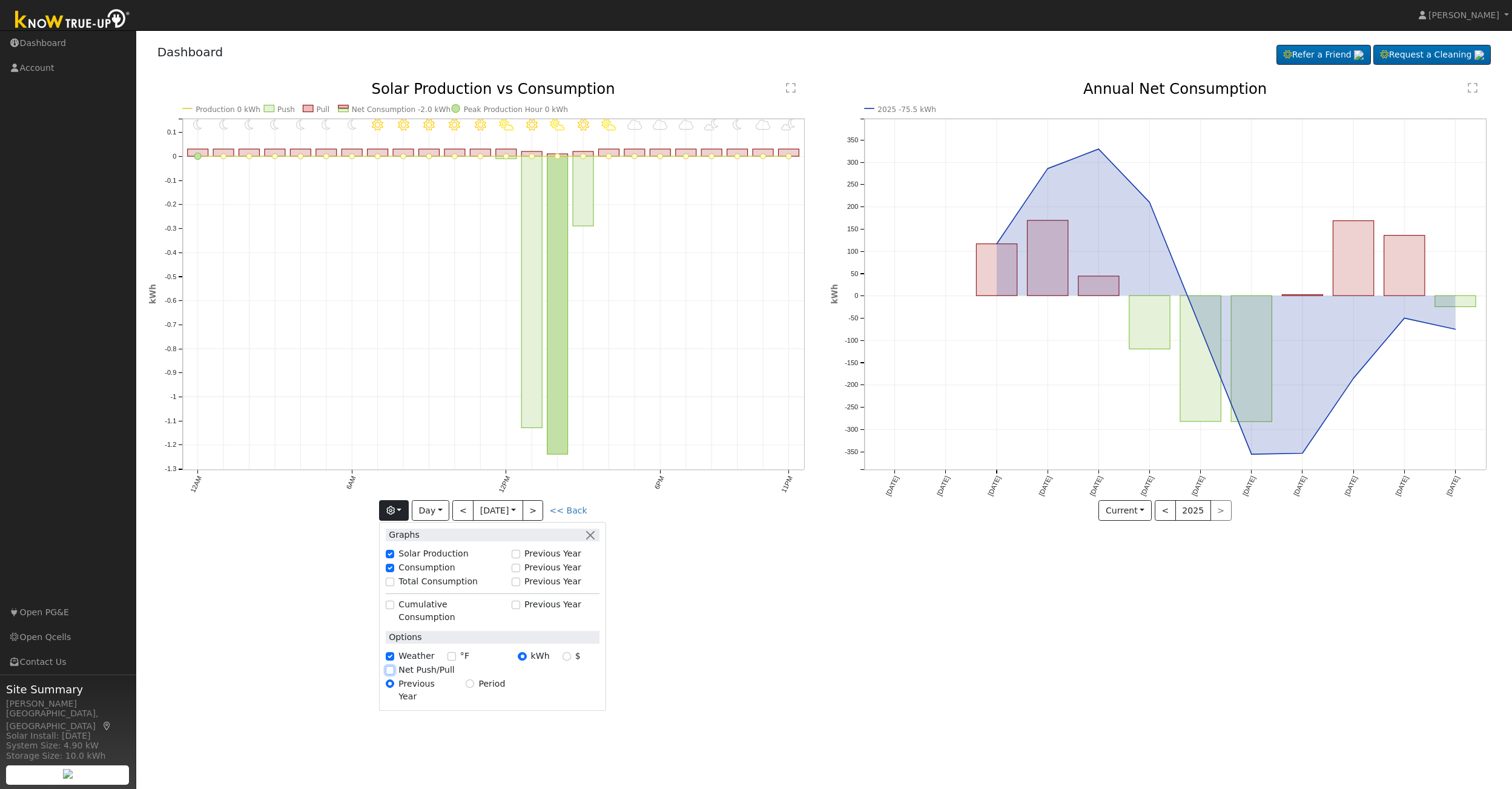
click at [390, 667] on input "Net Push/Pull" at bounding box center [390, 671] width 9 height 9
checkbox input "false"
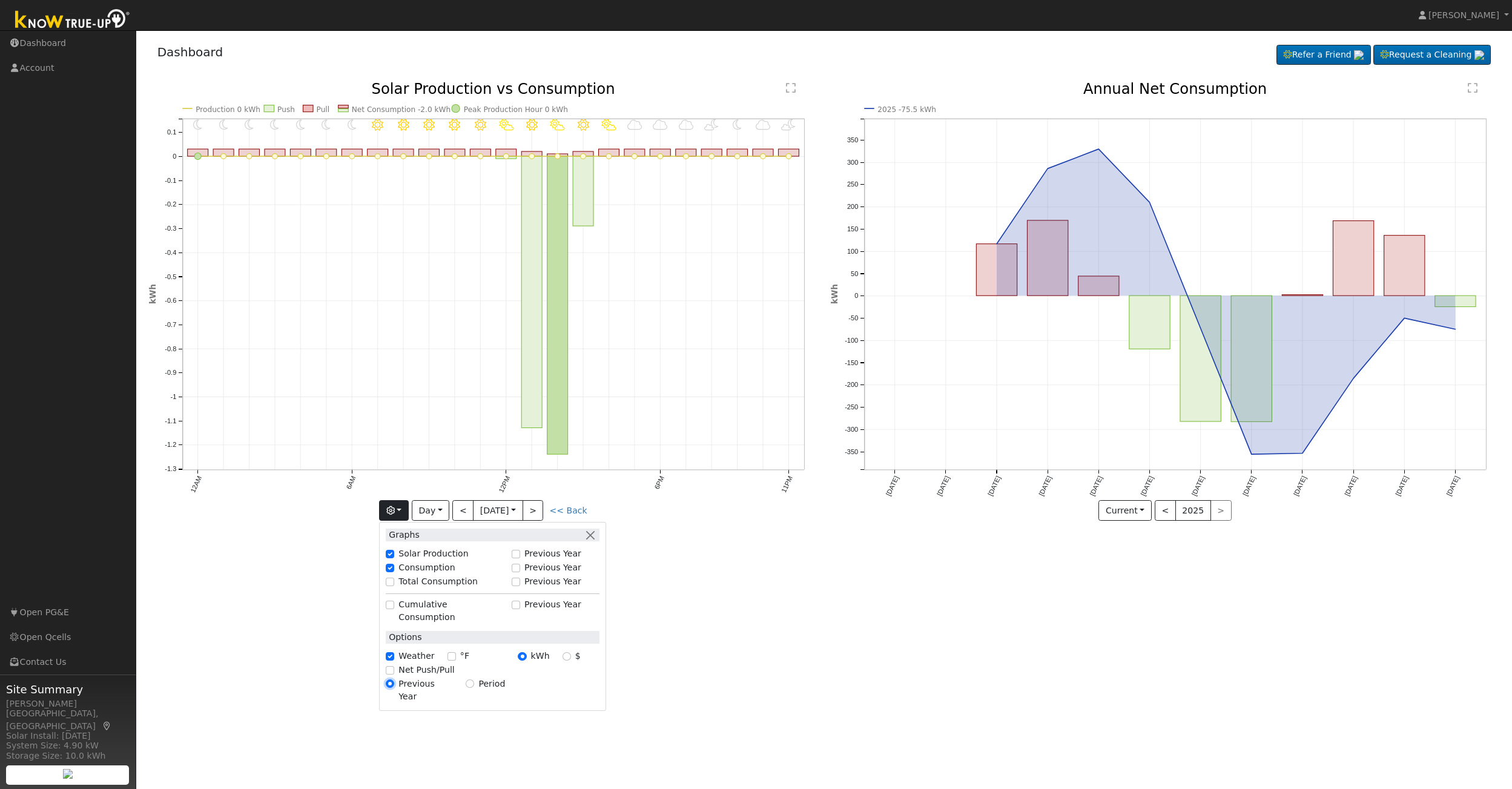
click at [388, 679] on input "Previous Year" at bounding box center [390, 684] width 9 height 9
click at [391, 581] on input "Total Consumption" at bounding box center [390, 582] width 9 height 9
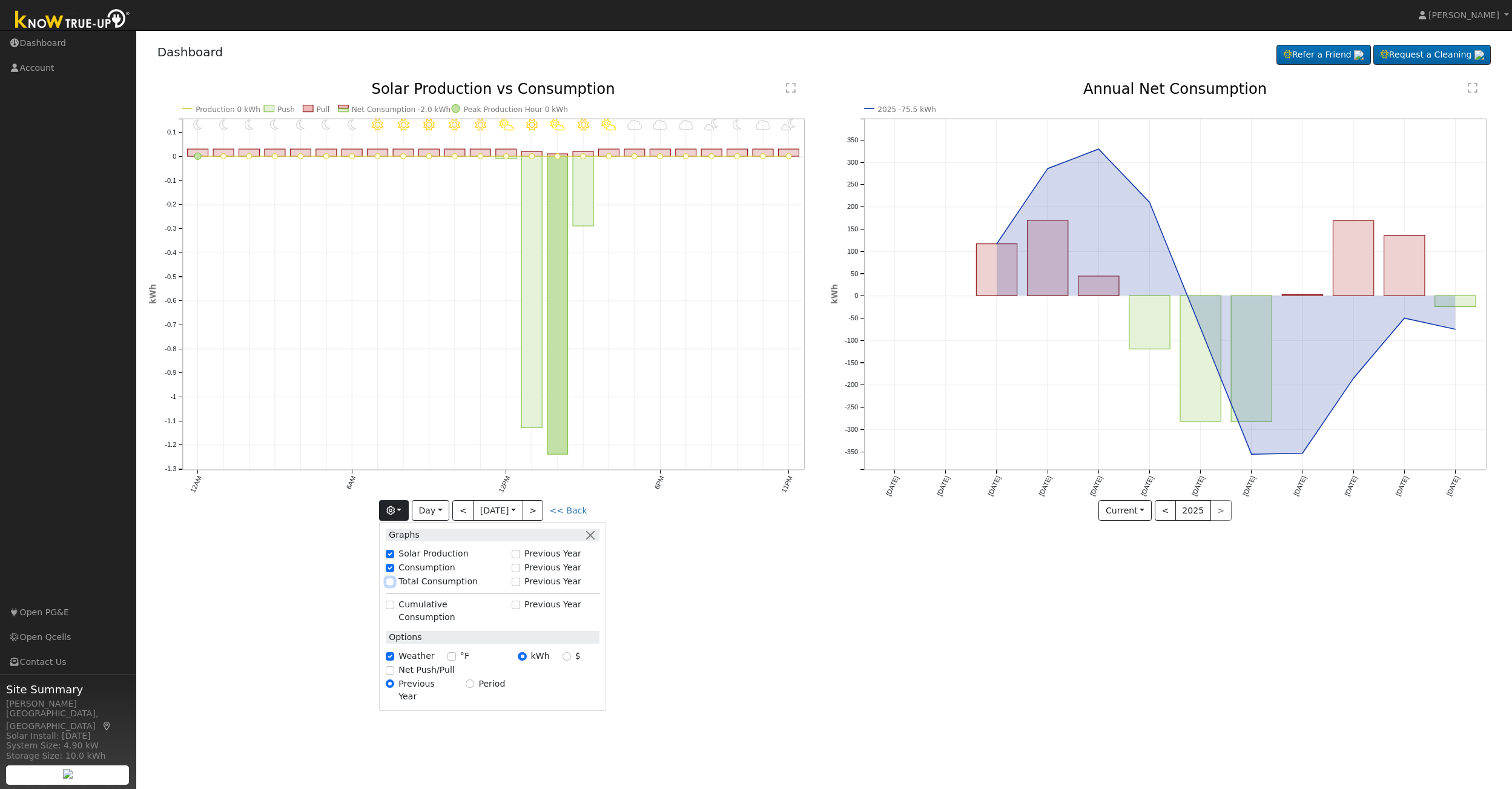
checkbox input "true"
click at [390, 553] on input "Solar Production" at bounding box center [390, 555] width 9 height 9
checkbox input "true"
click at [589, 535] on button "button" at bounding box center [590, 535] width 13 height 13
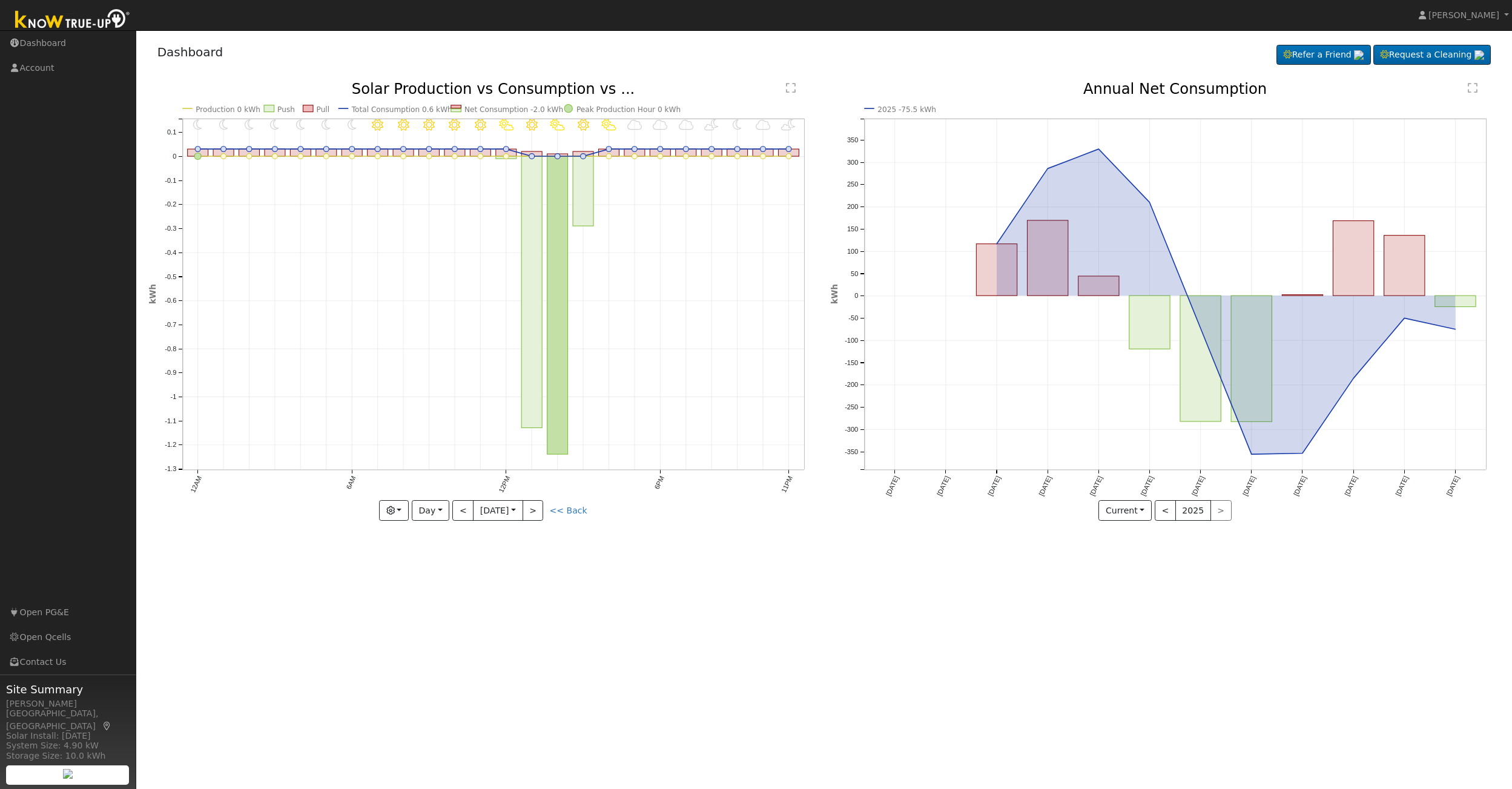
click at [589, 535] on div "11PM - PartlyCloudy 10PM - MostlyCloudy 9PM - MostlyClear 8PM - PartlyCloudy 7P…" at bounding box center [483, 310] width 682 height 457
click at [400, 511] on button "button" at bounding box center [393, 510] width 29 height 21
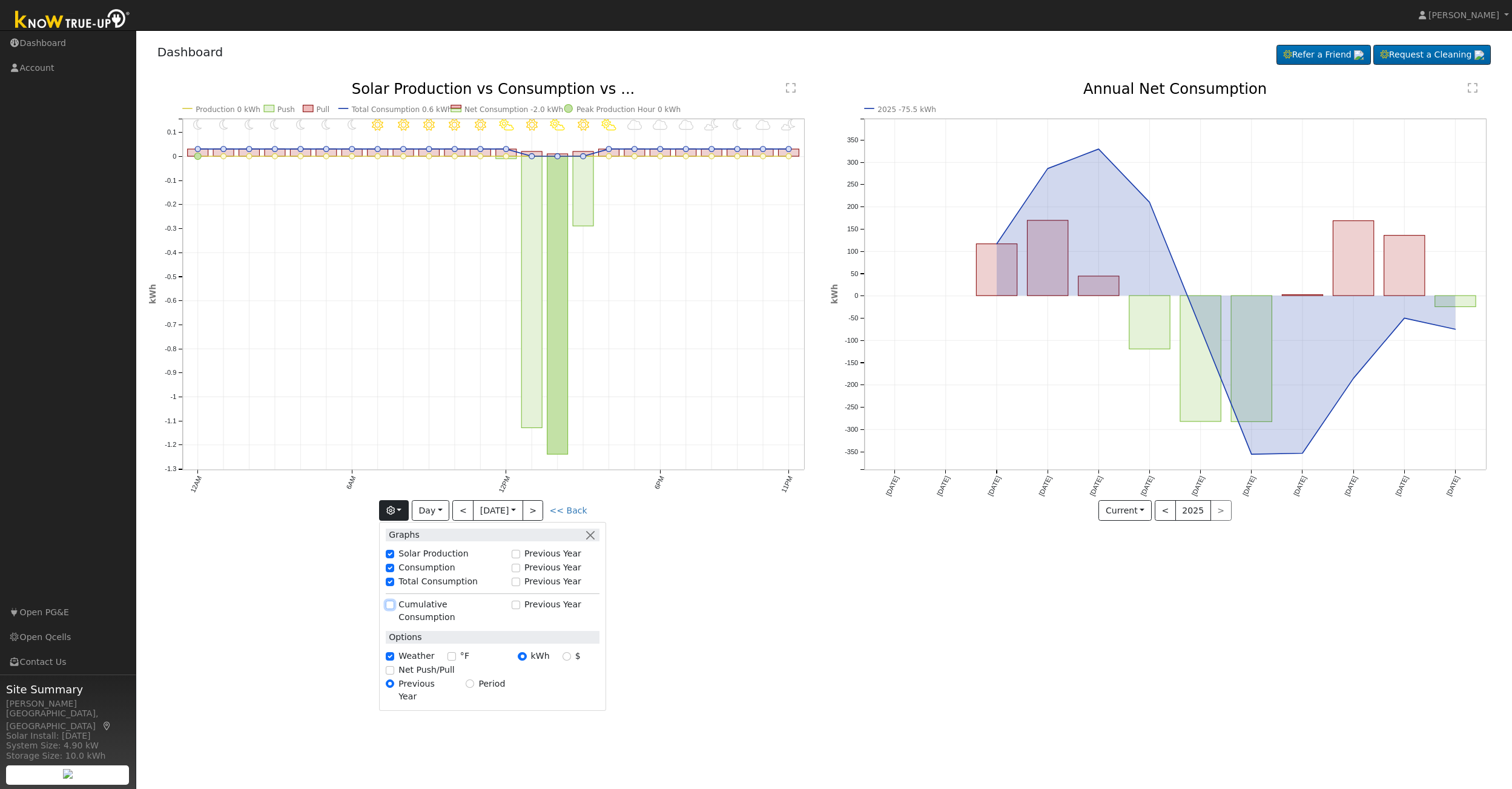
click at [392, 607] on input "Cumulative Consumption" at bounding box center [390, 605] width 9 height 9
checkbox input "true"
checkbox input "false"
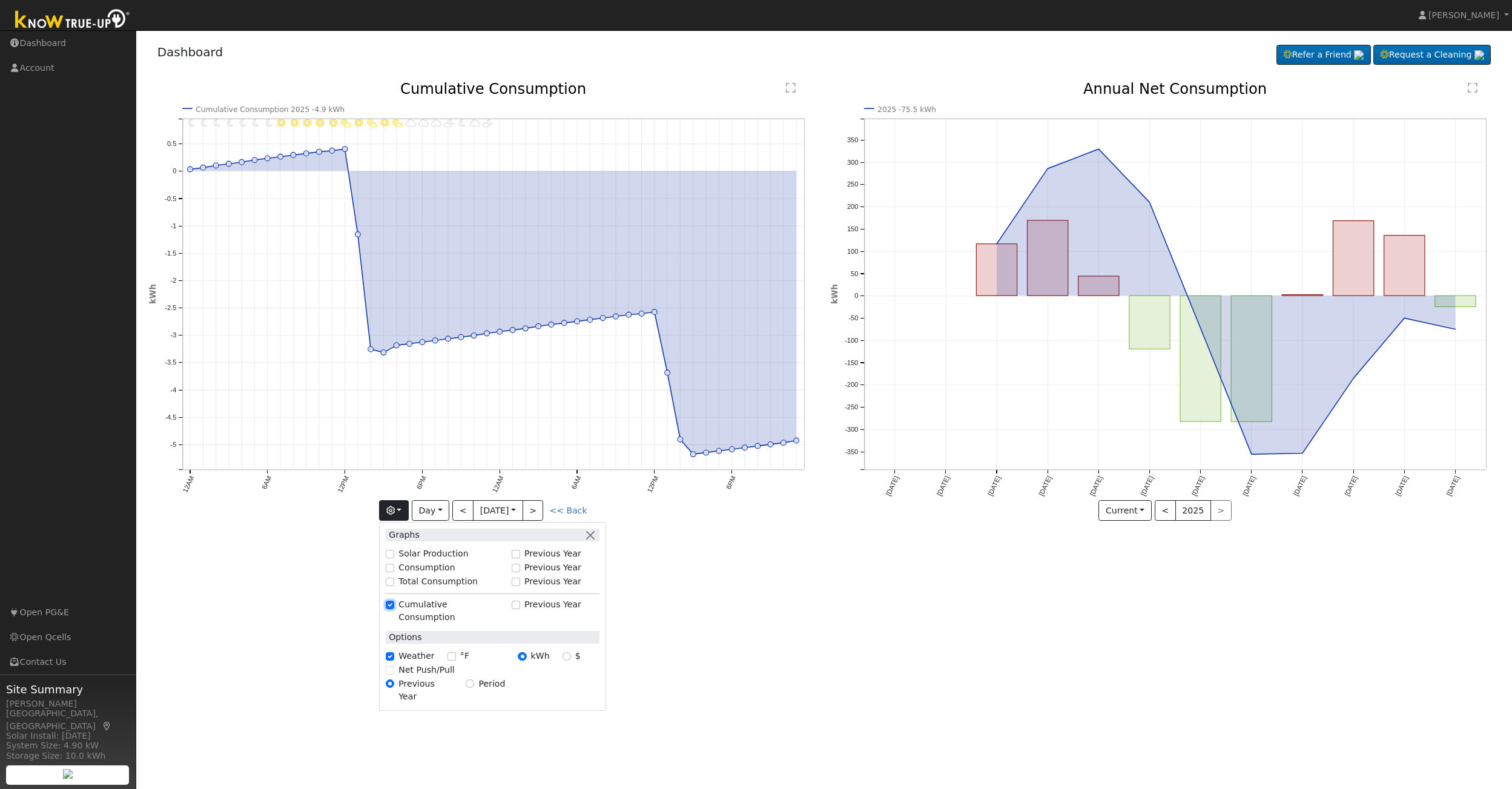
click at [392, 607] on input "Cumulative Consumption" at bounding box center [390, 605] width 9 height 9
checkbox input "false"
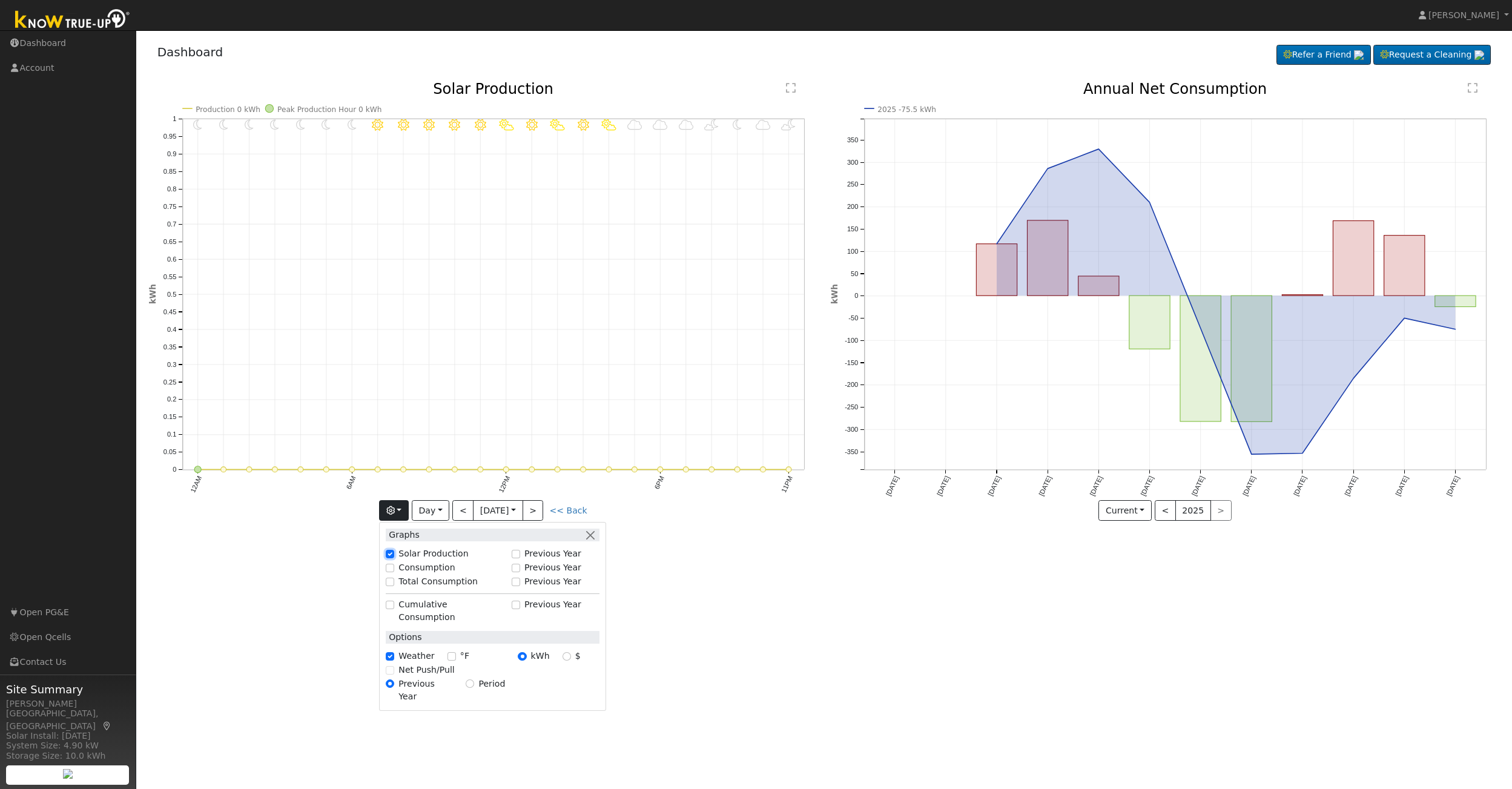
click at [389, 553] on input "Solar Production" at bounding box center [390, 555] width 9 height 9
checkbox input "true"
click at [390, 568] on input "Consumption" at bounding box center [390, 568] width 9 height 9
checkbox input "true"
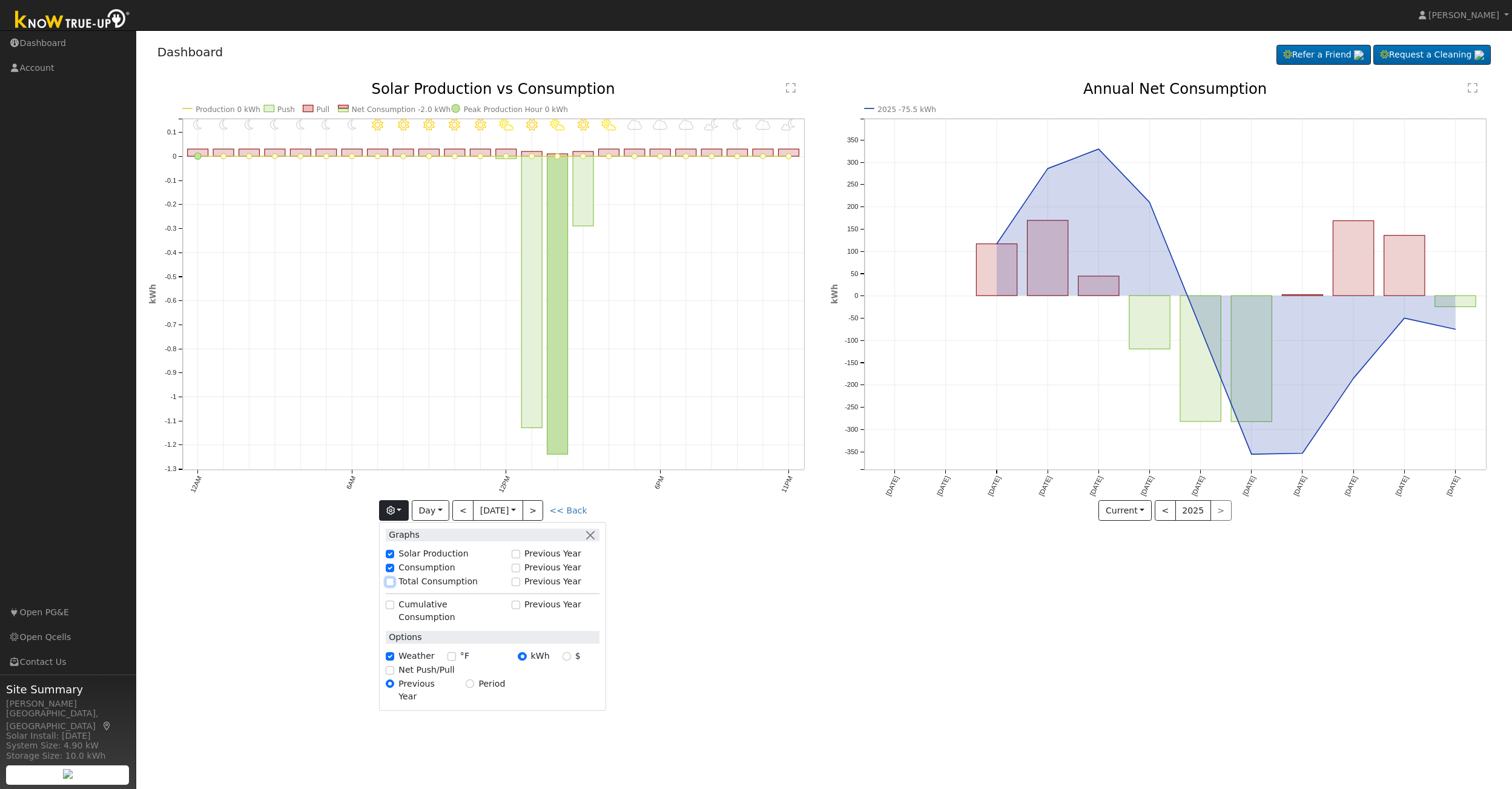
click at [388, 585] on input "Total Consumption" at bounding box center [390, 582] width 9 height 9
checkbox input "true"
click at [389, 667] on input "Net Push/Pull" at bounding box center [390, 671] width 9 height 9
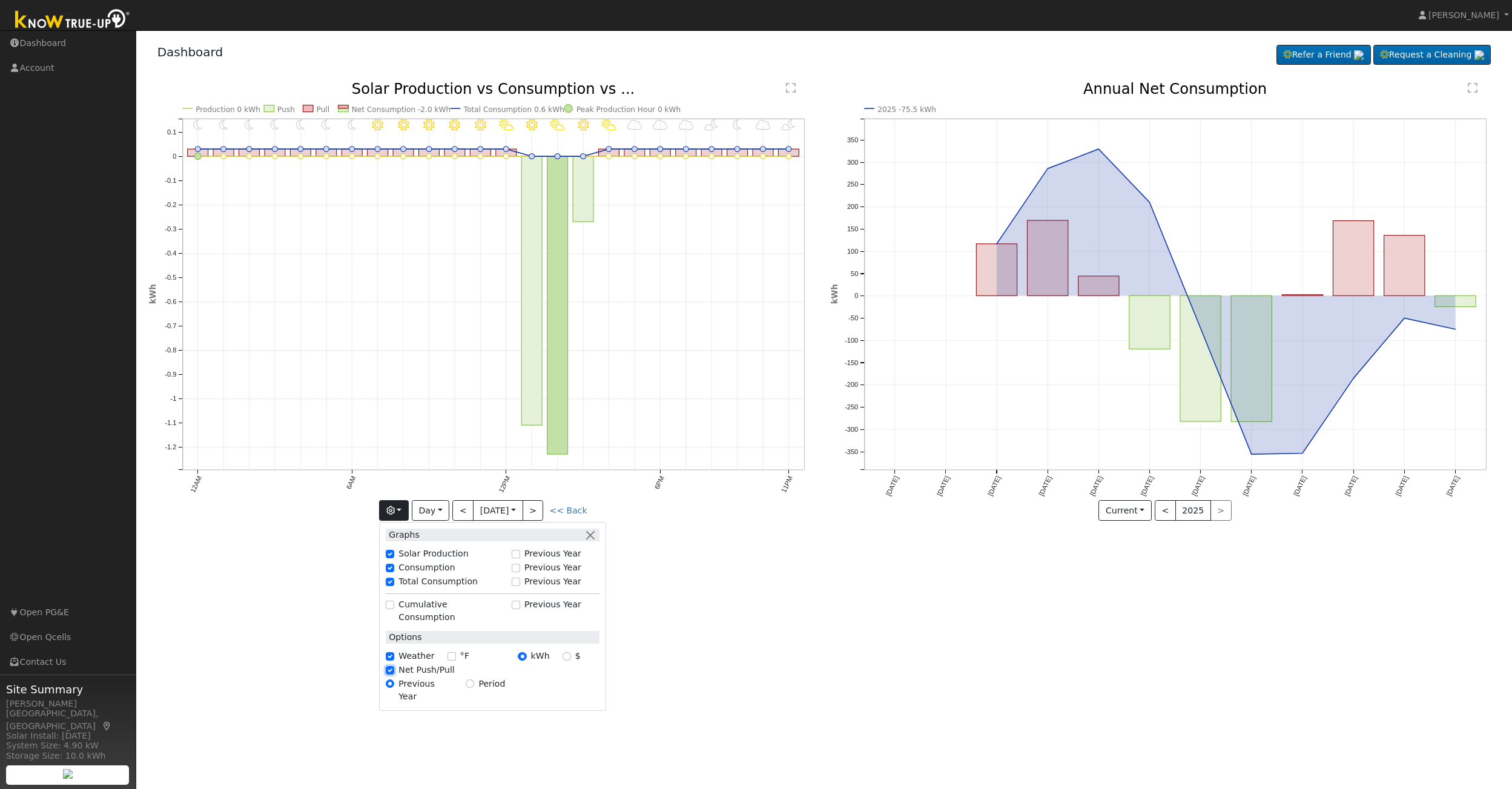
click at [389, 667] on input "Net Push/Pull" at bounding box center [390, 671] width 9 height 9
checkbox input "false"
click at [389, 679] on input "Previous Year" at bounding box center [390, 684] width 9 height 9
drag, startPoint x: 393, startPoint y: 675, endPoint x: 395, endPoint y: 664, distance: 11.2
click at [395, 678] on div "Previous Year" at bounding box center [425, 690] width 80 height 26
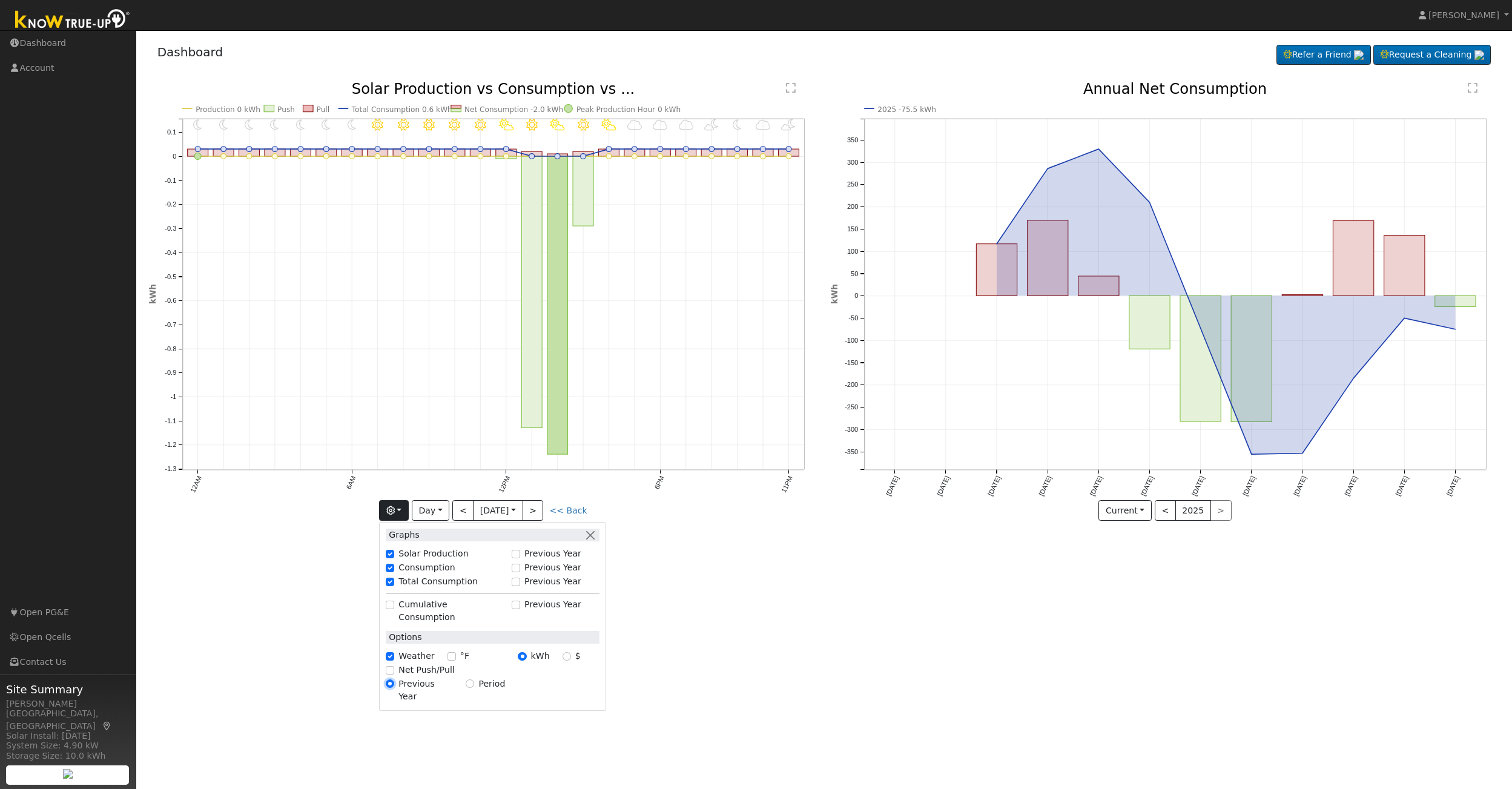
click at [390, 679] on input "Previous Year" at bounding box center [390, 684] width 9 height 9
click at [565, 653] on input "$" at bounding box center [567, 657] width 9 height 9
radio input "true"
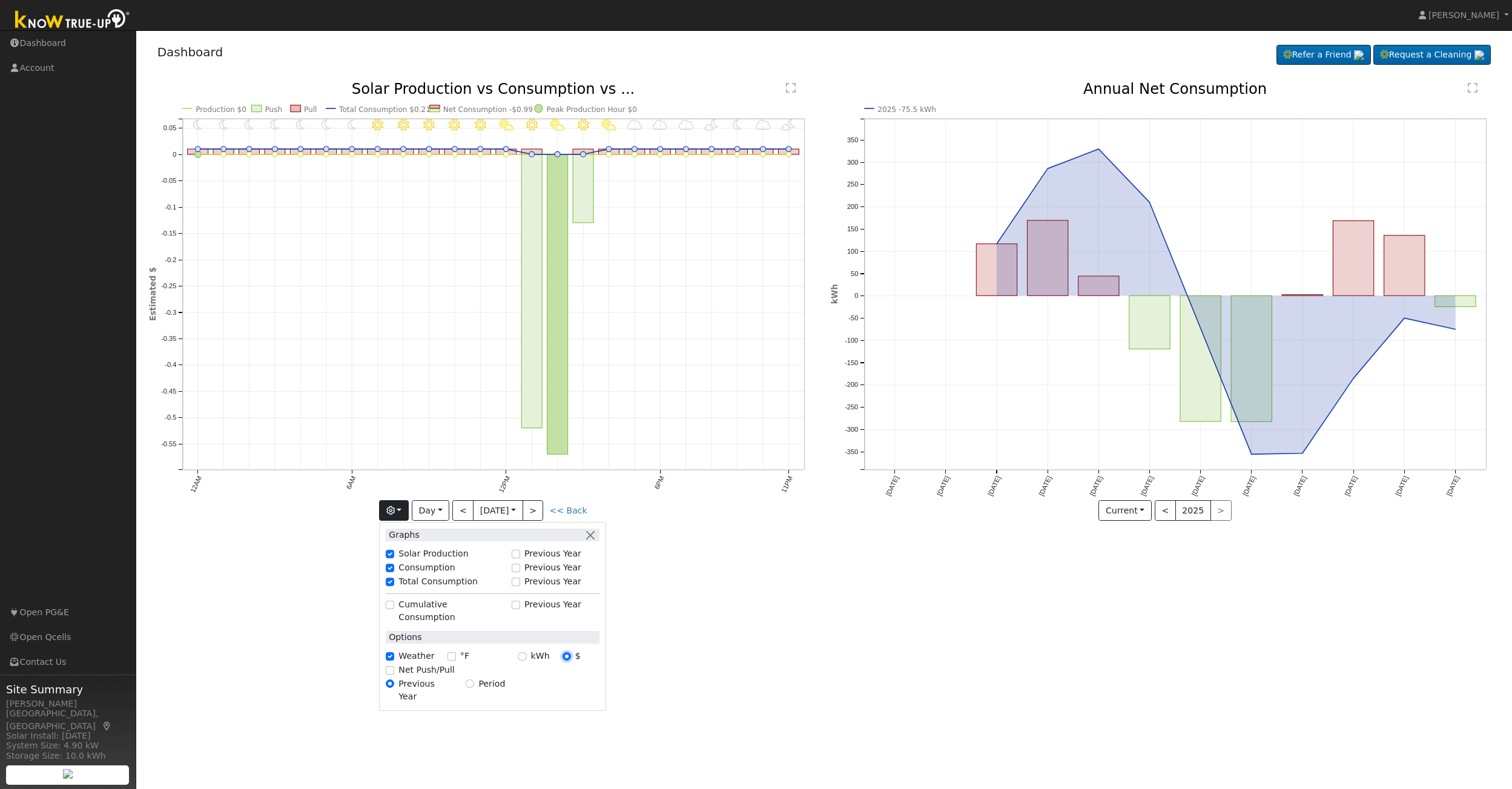
click at [565, 653] on input "$" at bounding box center [567, 657] width 9 height 9
click at [523, 653] on input "kWh" at bounding box center [522, 657] width 9 height 9
radio input "true"
radio input "false"
click at [393, 509] on icon "button" at bounding box center [390, 510] width 9 height 9
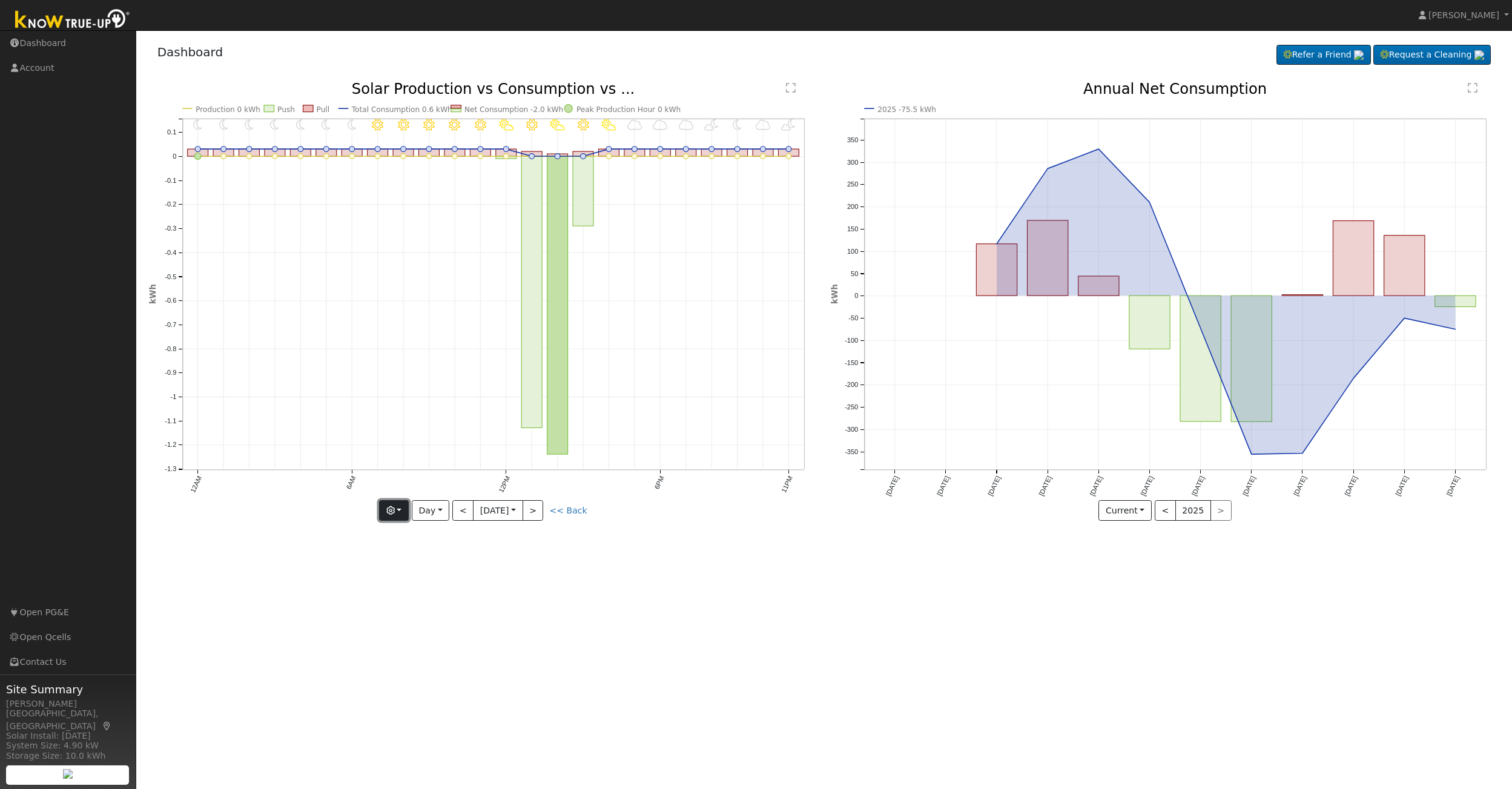
click at [393, 509] on icon "button" at bounding box center [390, 510] width 9 height 9
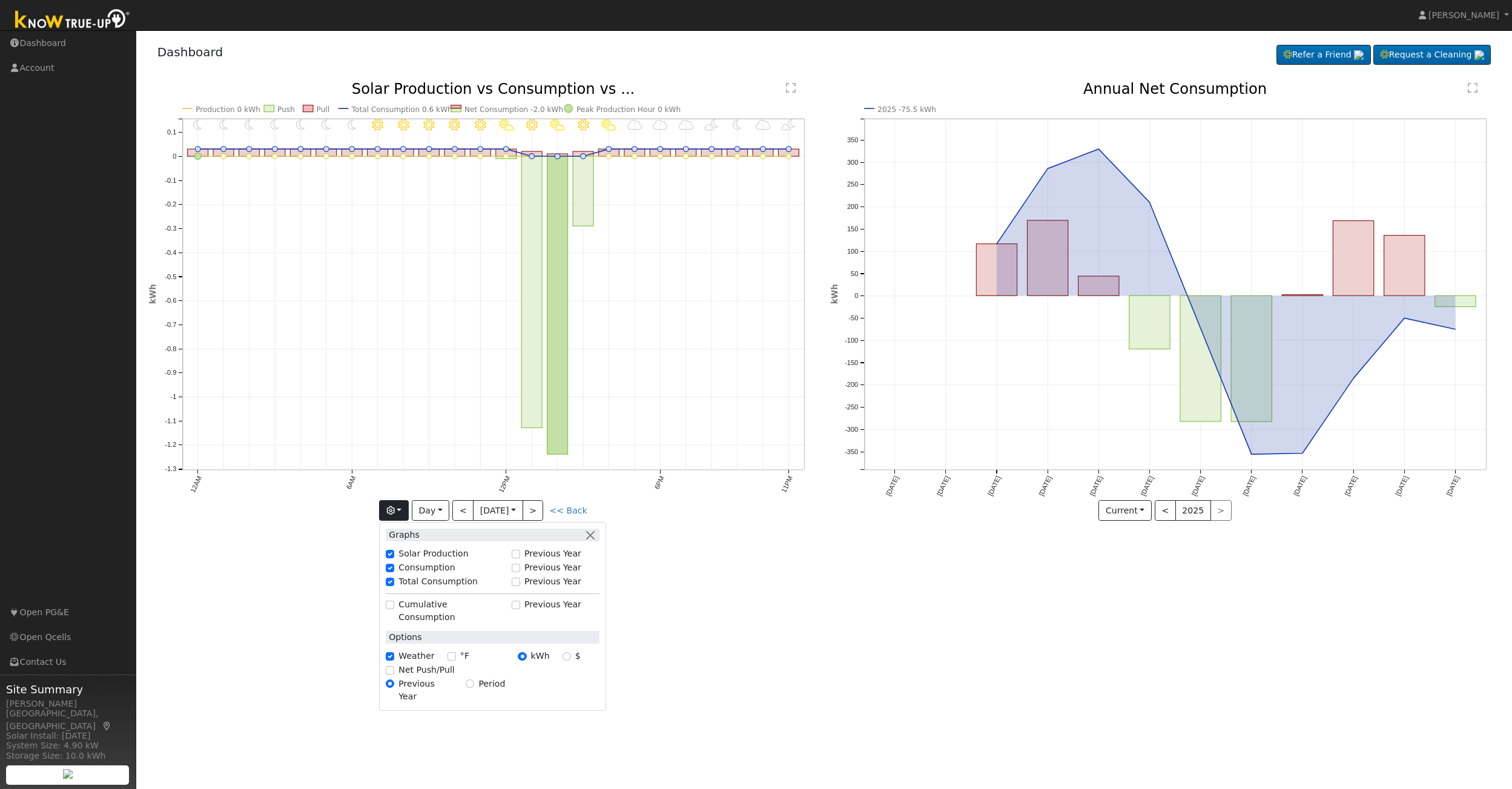
click at [191, 107] on icon "11PM - PartlyCloudy 10PM - MostlyCloudy 9PM - MostlyClear 8PM - PartlyCloudy 7P…" at bounding box center [483, 305] width 669 height 447
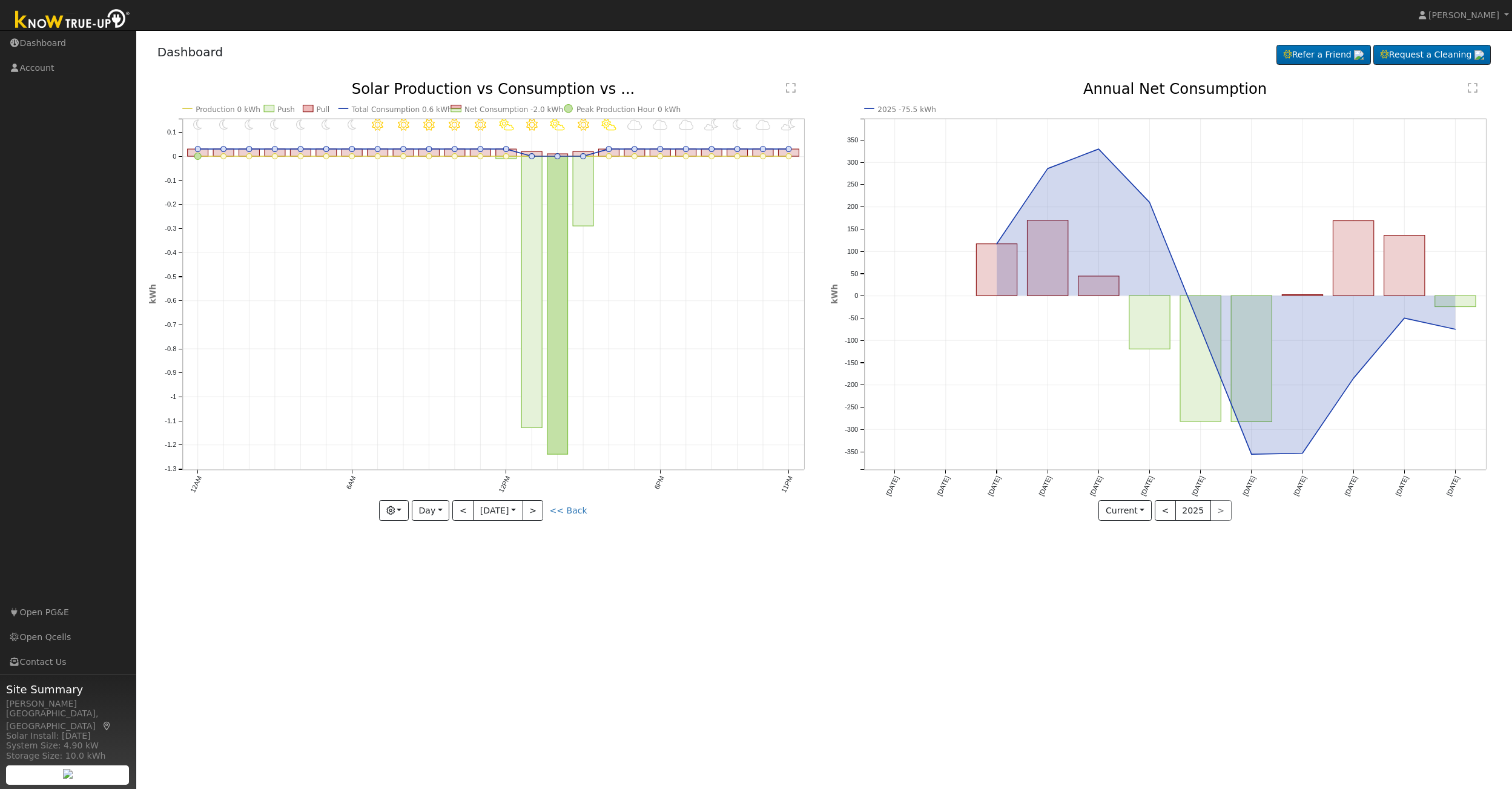
click at [234, 108] on text "Production 0 kWh" at bounding box center [228, 110] width 65 height 9
click at [211, 107] on text "Production 0 kWh" at bounding box center [228, 110] width 65 height 9
click at [437, 512] on button "Day" at bounding box center [430, 510] width 37 height 21
click at [434, 567] on link "Month" at bounding box center [455, 570] width 84 height 17
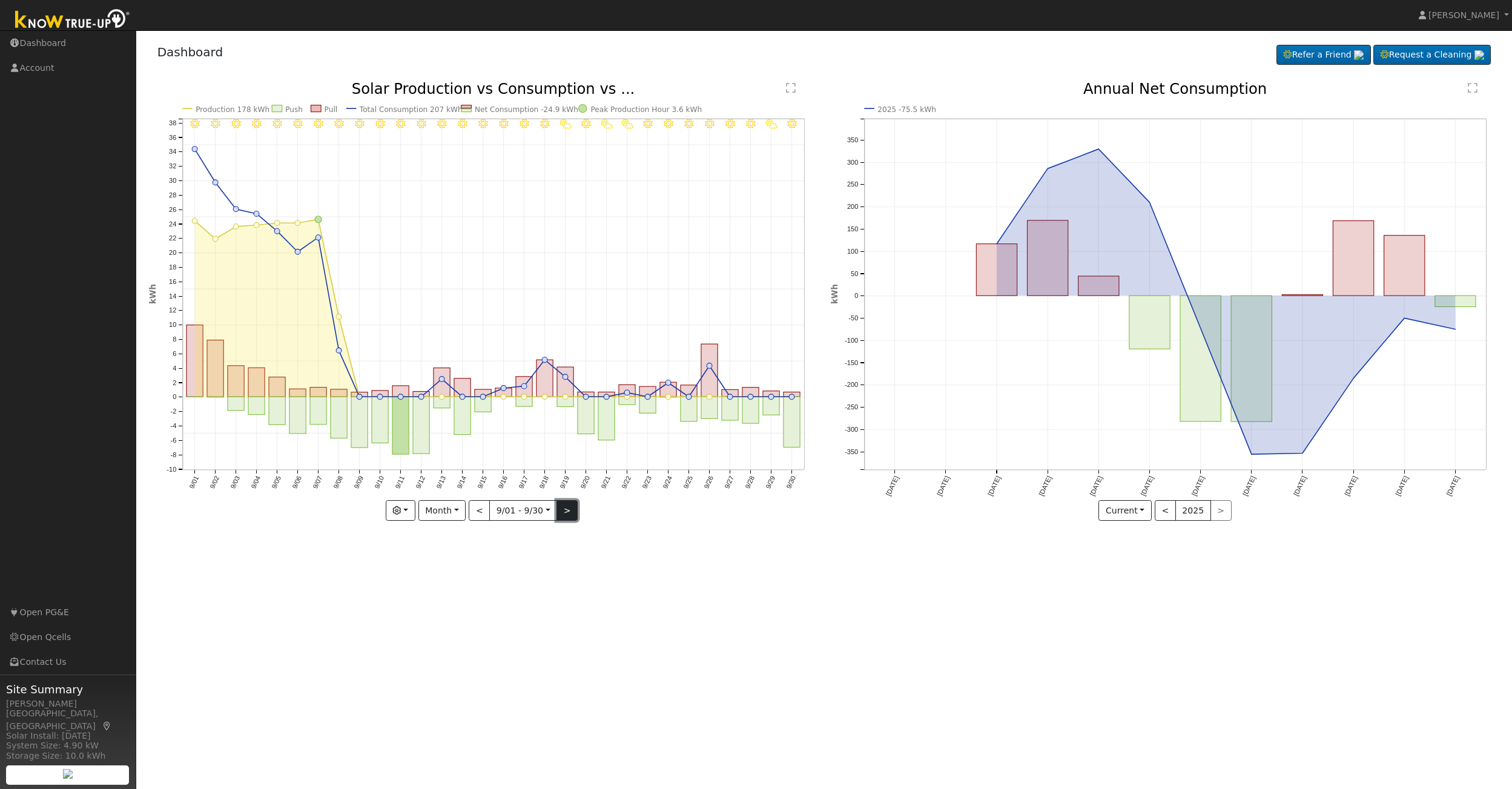
click at [562, 512] on button ">" at bounding box center [567, 510] width 21 height 21
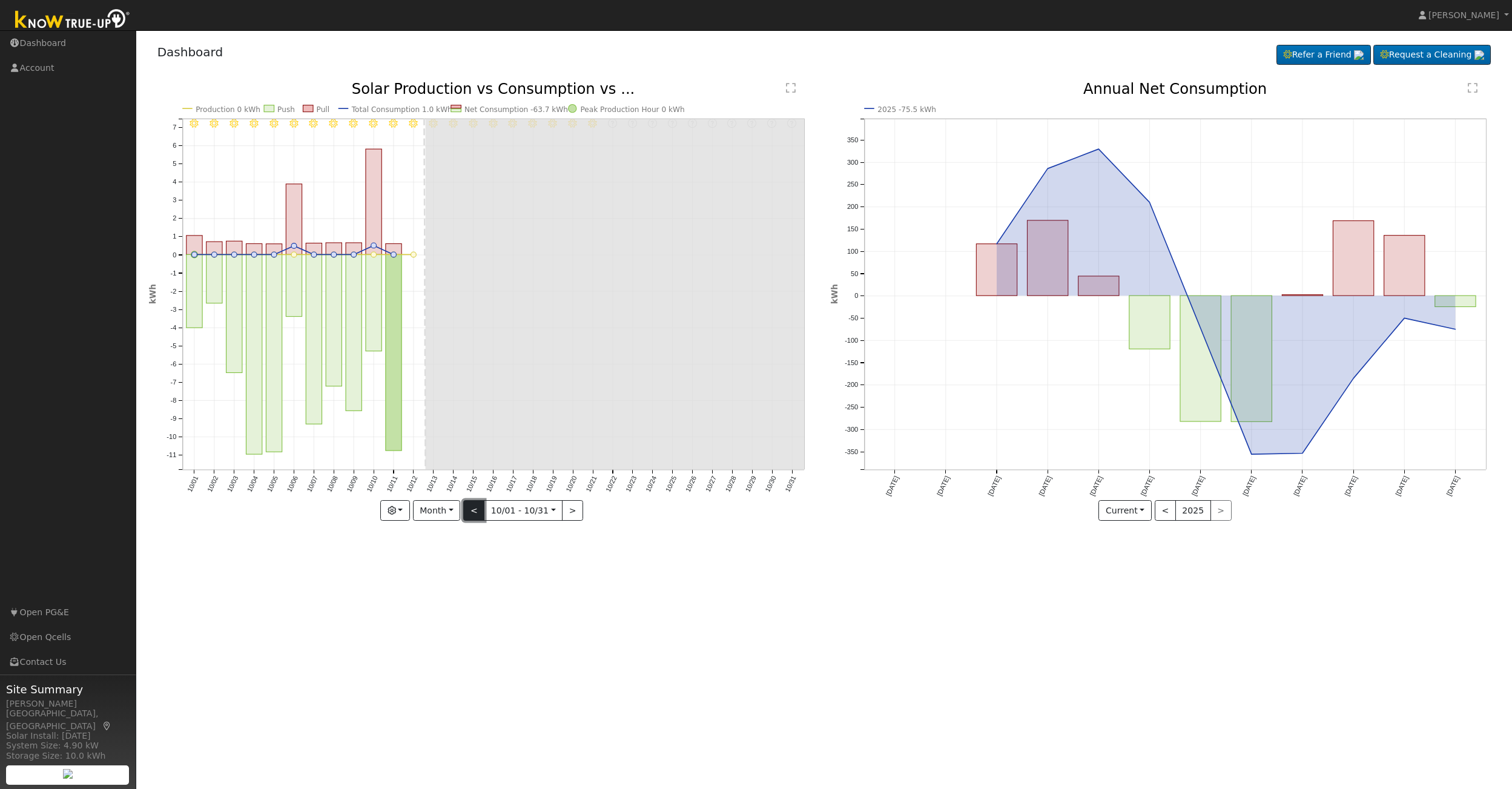
click at [472, 512] on button "<" at bounding box center [474, 510] width 21 height 21
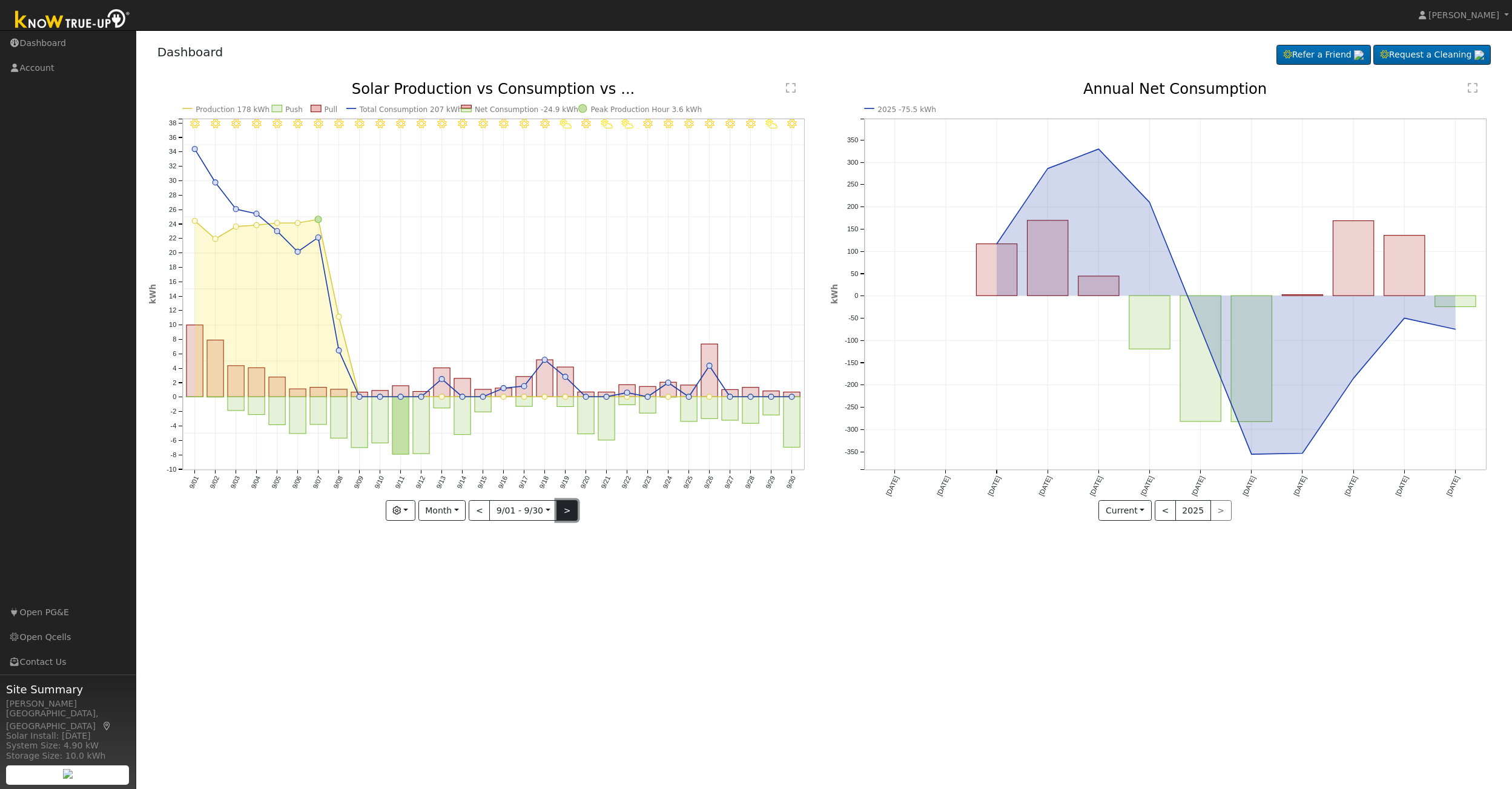
drag, startPoint x: 572, startPoint y: 504, endPoint x: 570, endPoint y: 515, distance: 11.2
click at [571, 516] on button ">" at bounding box center [567, 510] width 21 height 21
type input "2025-10-01"
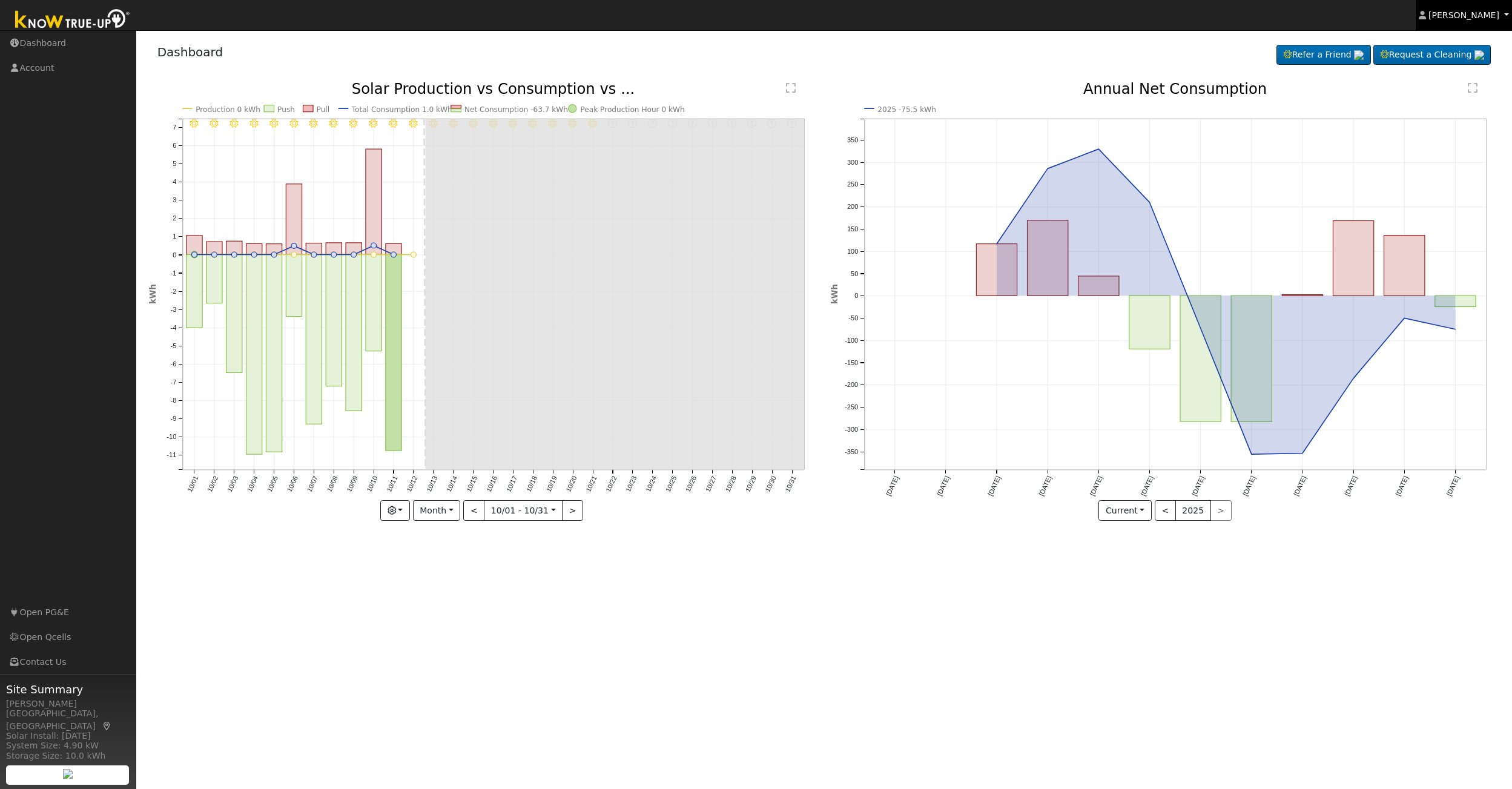
click at [1486, 13] on span "Jimmie Myers" at bounding box center [1464, 15] width 71 height 10
click at [1450, 132] on link "Log Out" at bounding box center [1462, 131] width 99 height 17
